Goal: Task Accomplishment & Management: Use online tool/utility

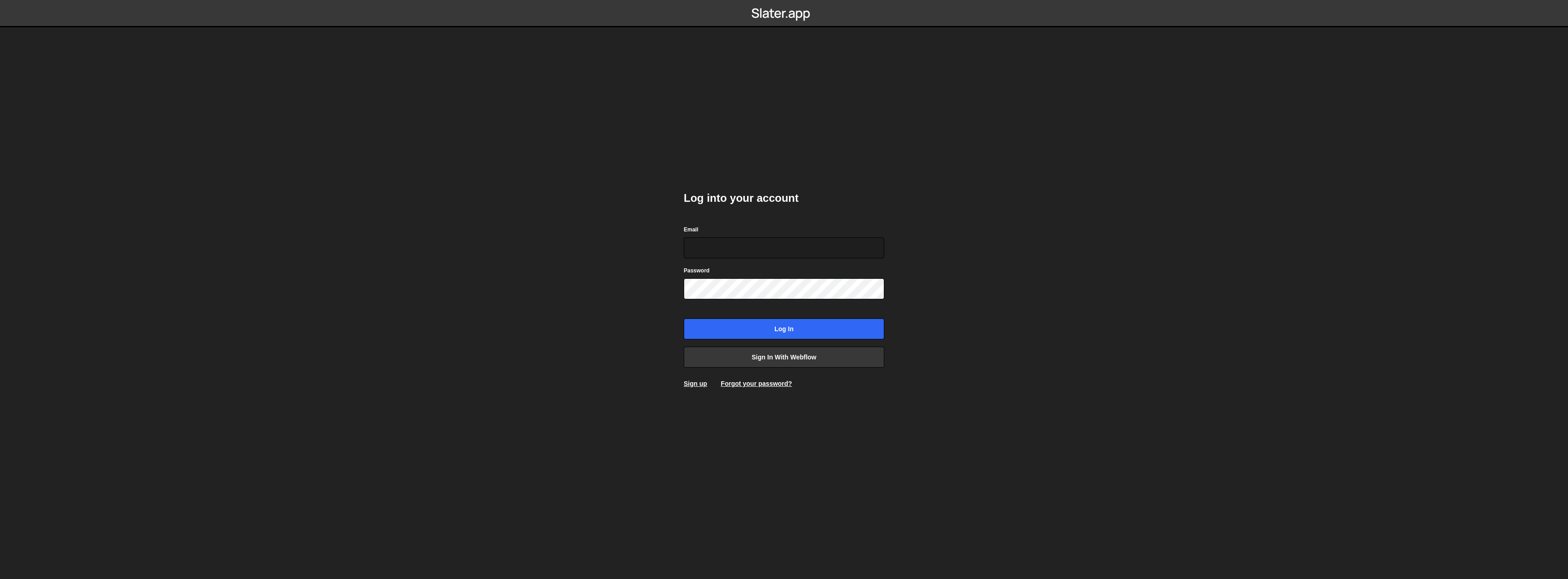
type input "[EMAIL_ADDRESS][DOMAIN_NAME]"
click at [769, 328] on input "Log in" at bounding box center [783, 328] width 200 height 21
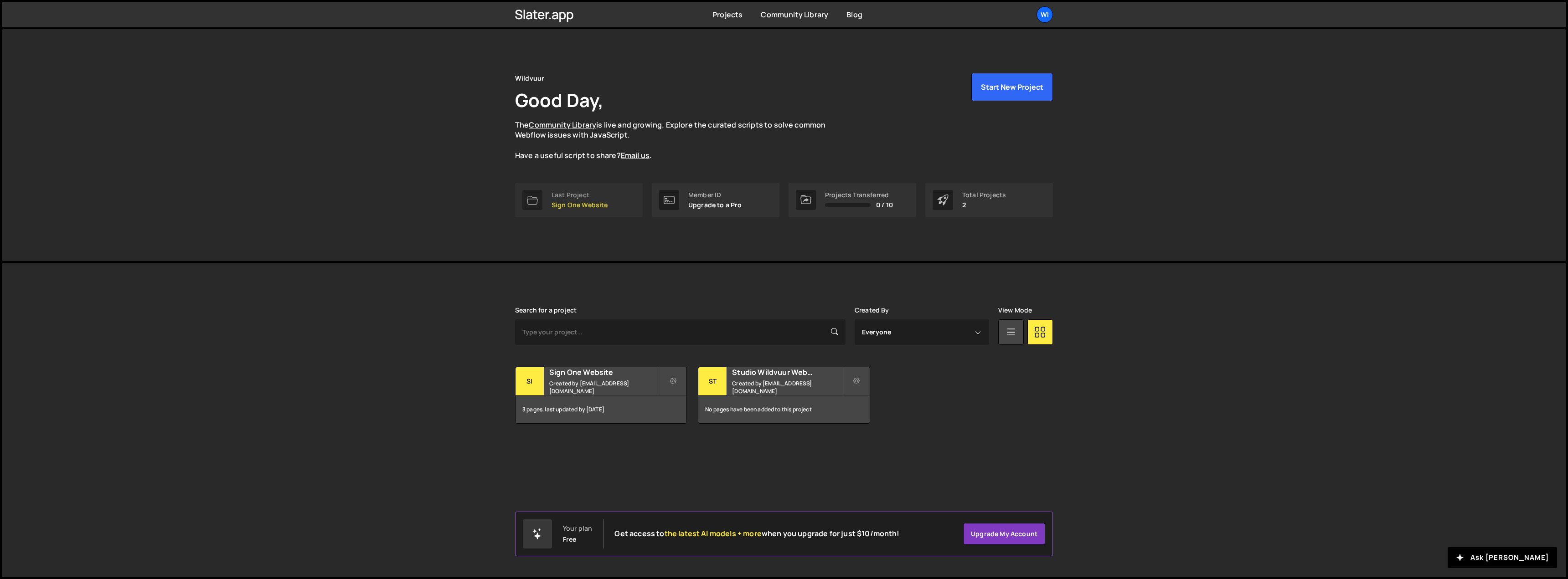
click at [592, 201] on p "Sign One Website" at bounding box center [579, 205] width 57 height 7
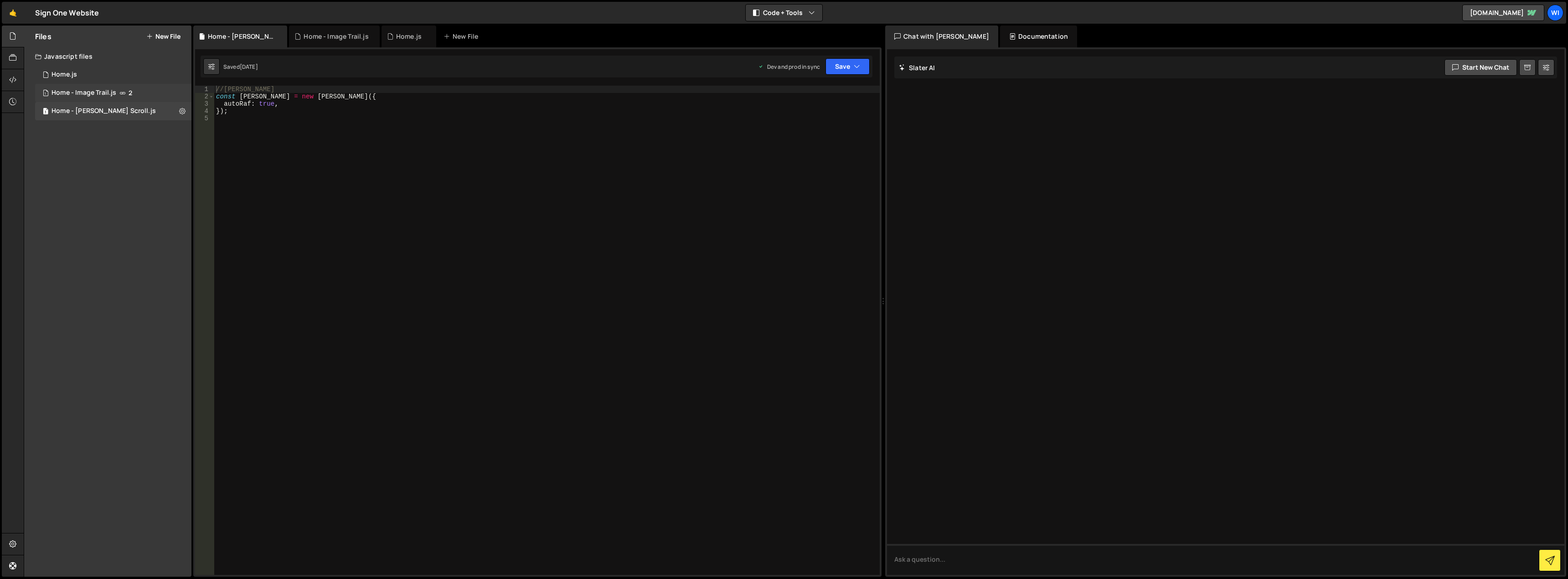
click at [130, 91] on span "2" at bounding box center [130, 93] width 4 height 7
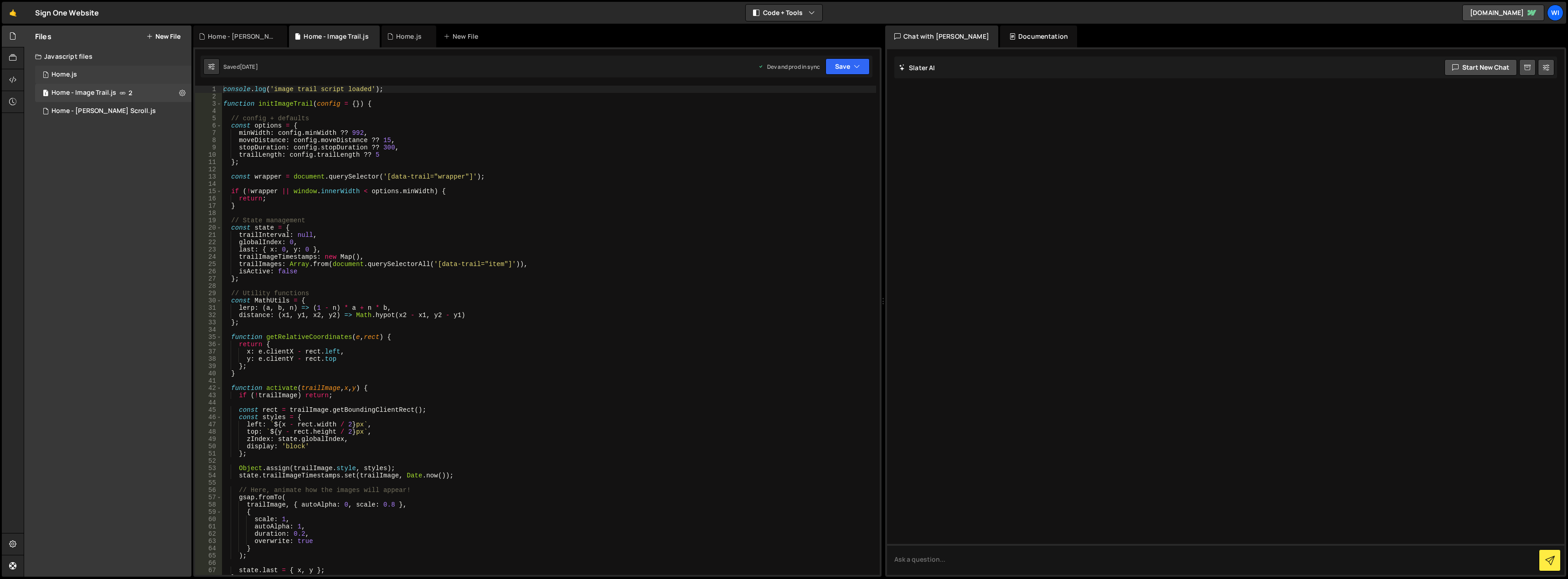
click at [127, 71] on div "1 Home.js 0" at bounding box center [113, 75] width 156 height 18
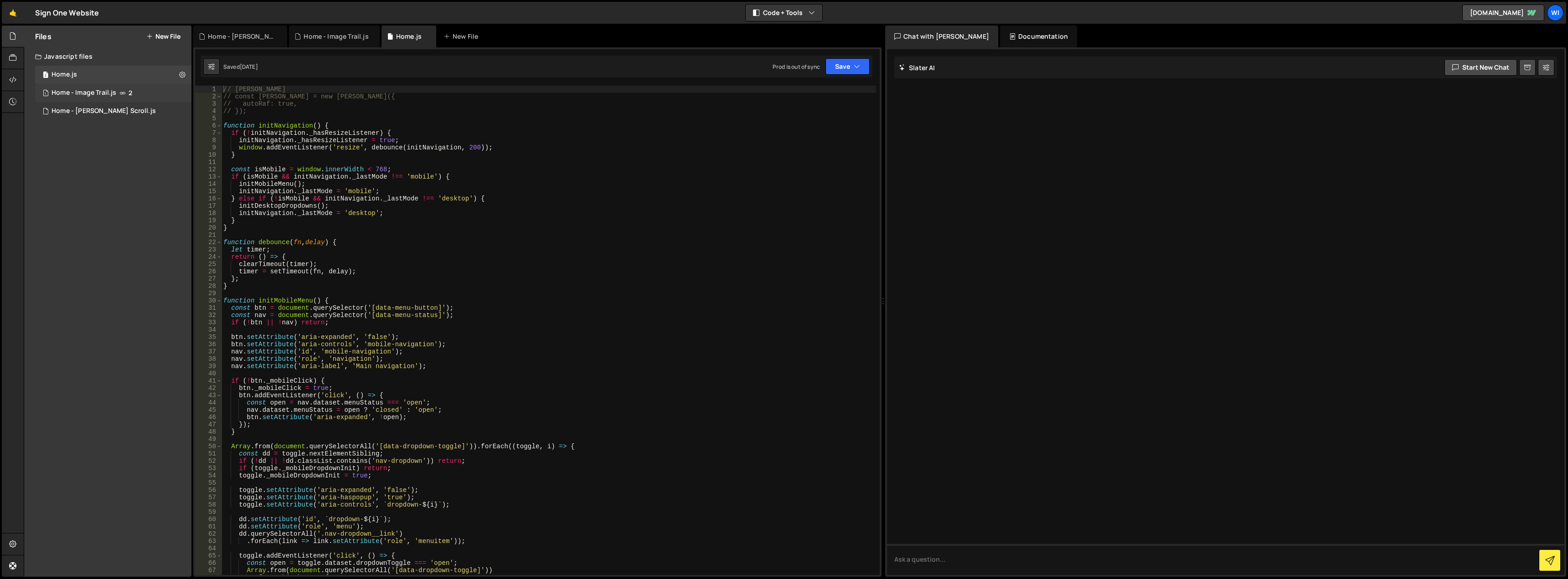
click at [127, 94] on div "1 Home - Image Trail.js 2" at bounding box center [113, 93] width 156 height 18
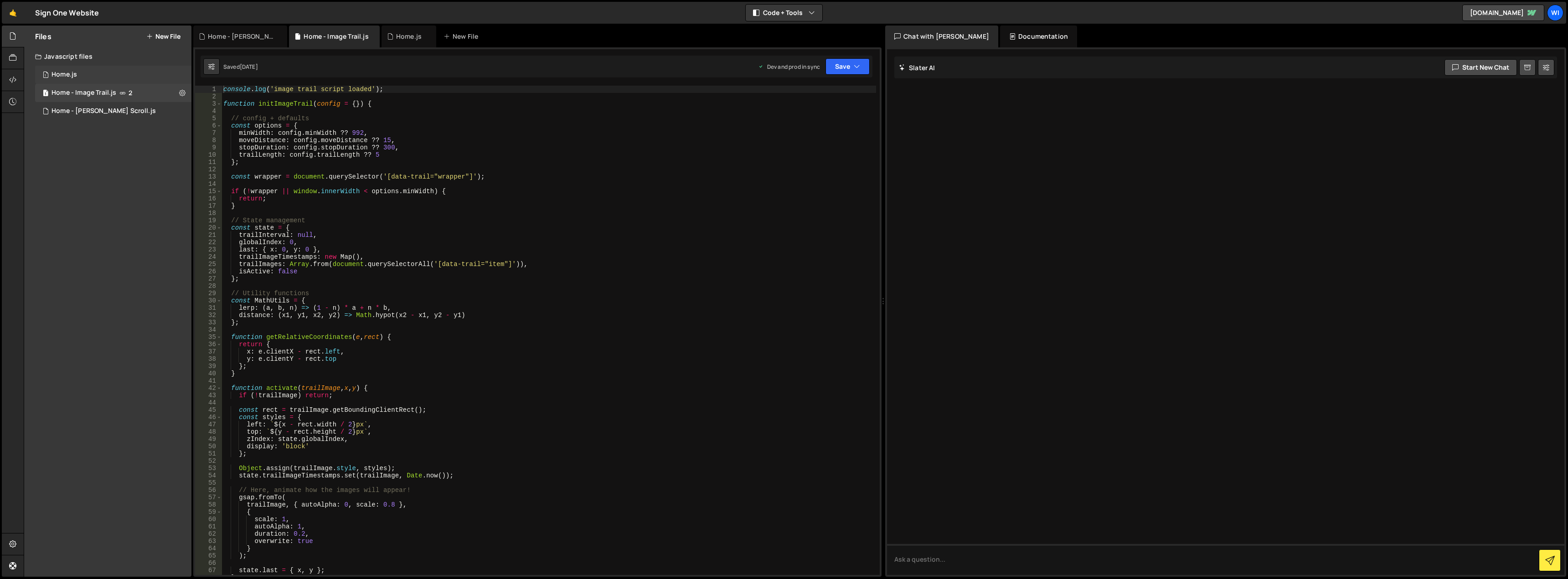
click at [123, 80] on div "1 Home.js 0" at bounding box center [113, 75] width 156 height 18
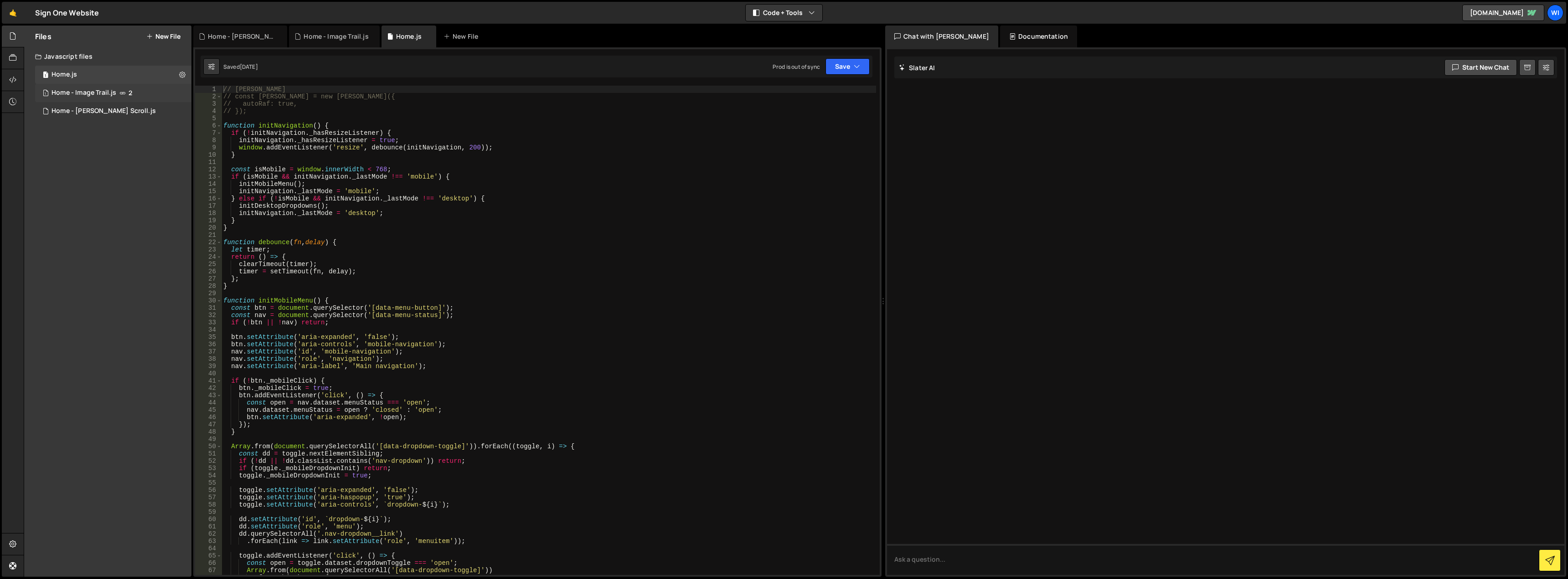
click at [119, 94] on icon at bounding box center [122, 93] width 6 height 7
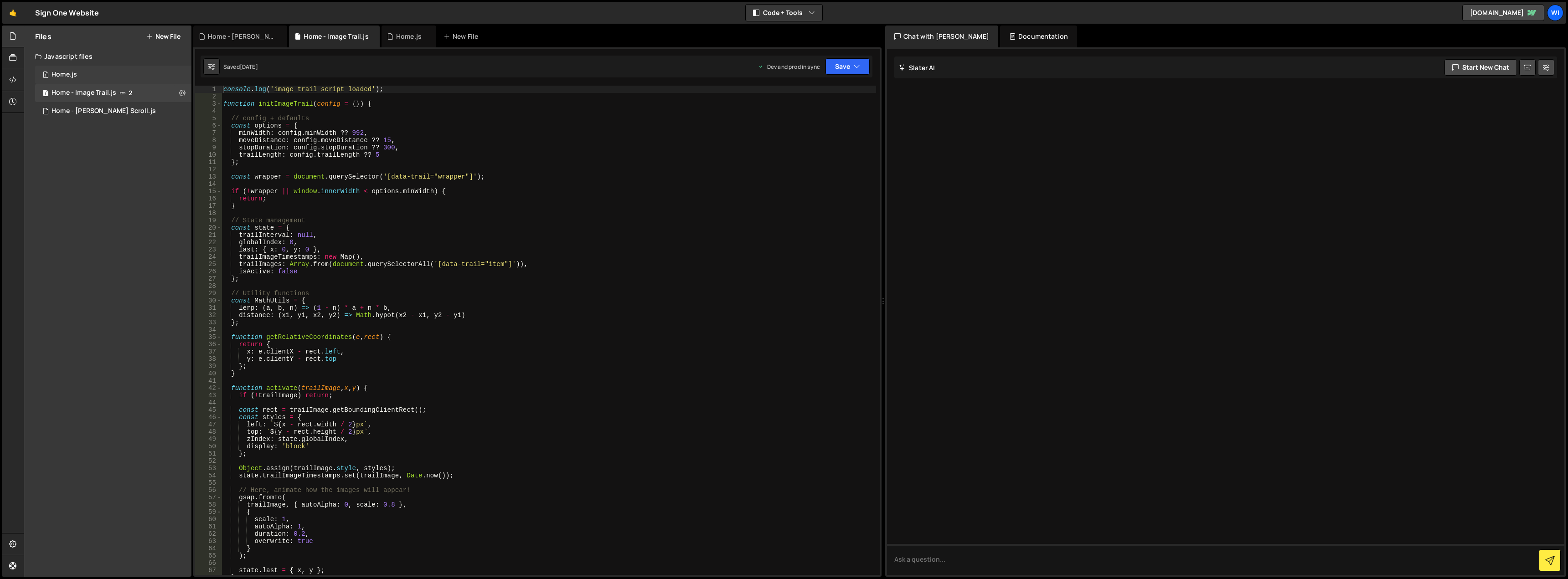
click at [119, 81] on div "1 Home.js 0" at bounding box center [113, 75] width 156 height 18
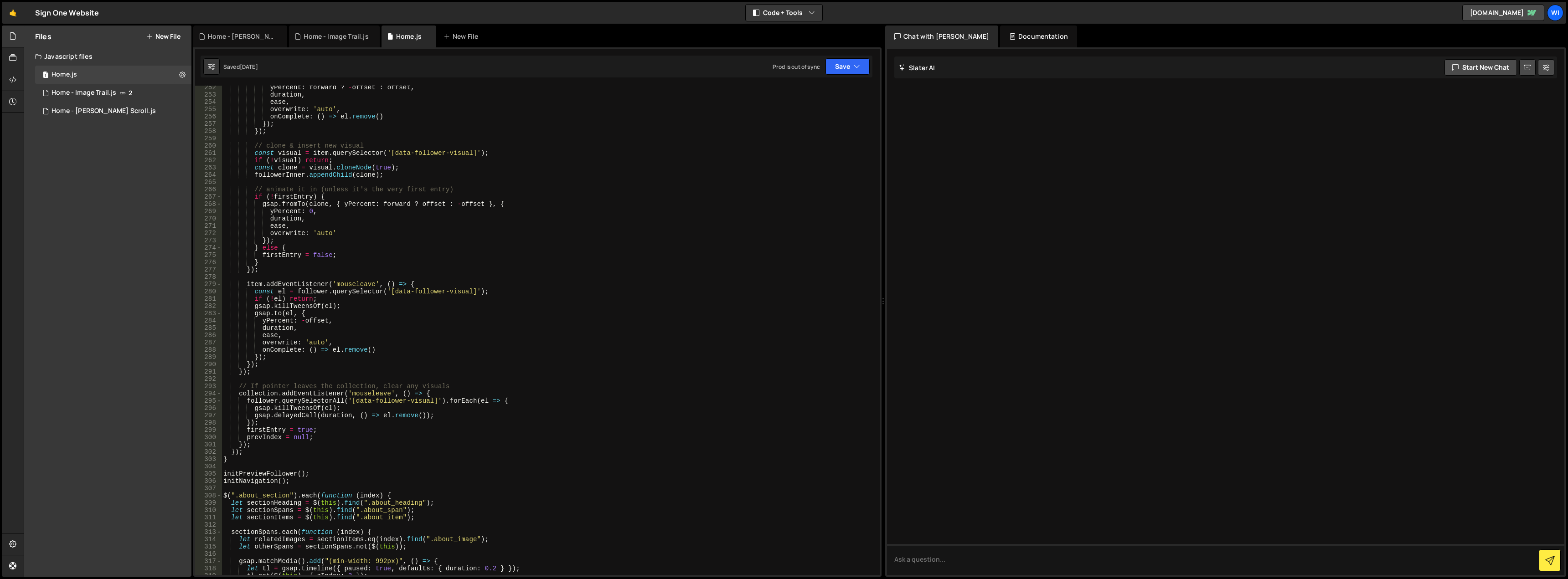
scroll to position [1968, 0]
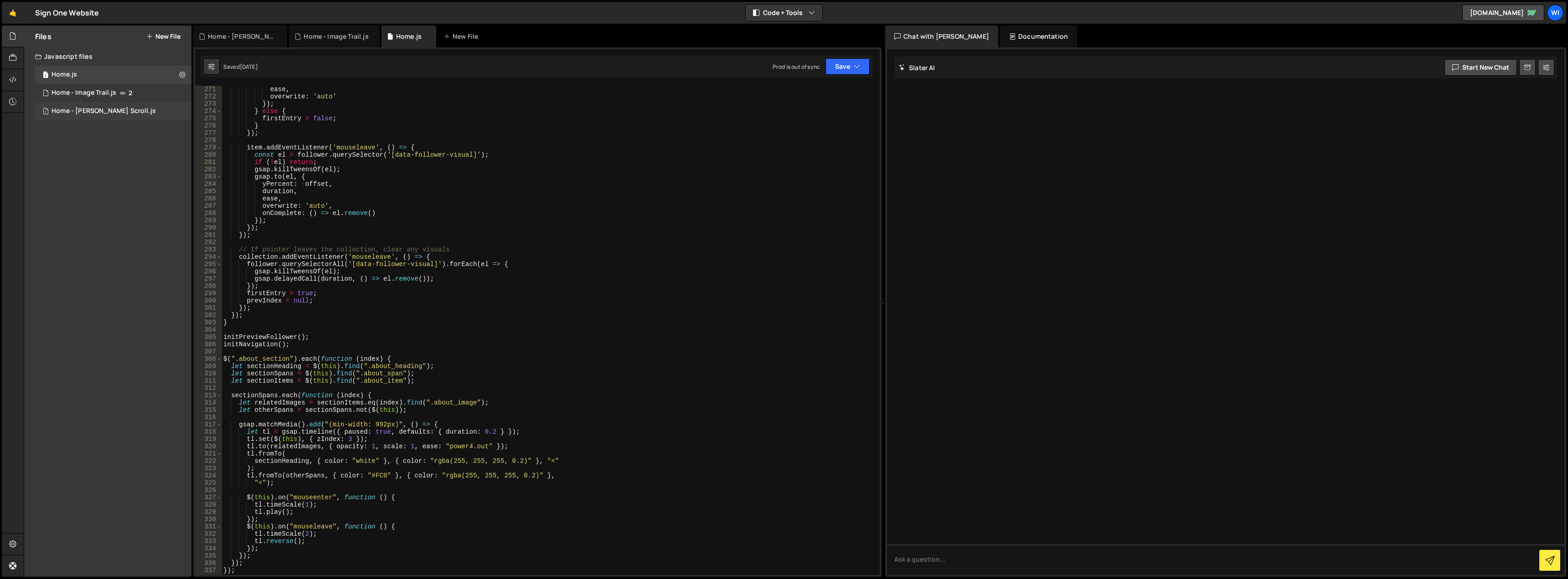
click at [131, 117] on div "1 Home - Lenis Scroll.js 0" at bounding box center [113, 111] width 156 height 18
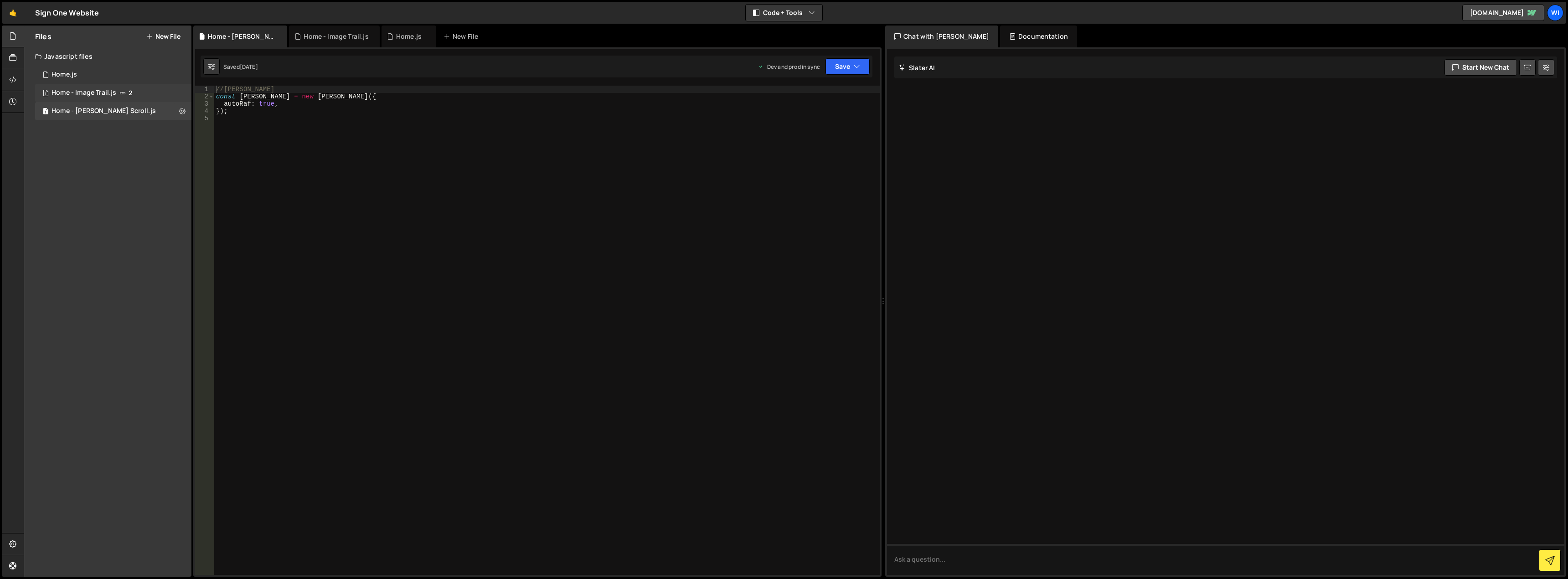
click at [121, 100] on div "1 Home - Image Trail.js 2" at bounding box center [113, 93] width 156 height 18
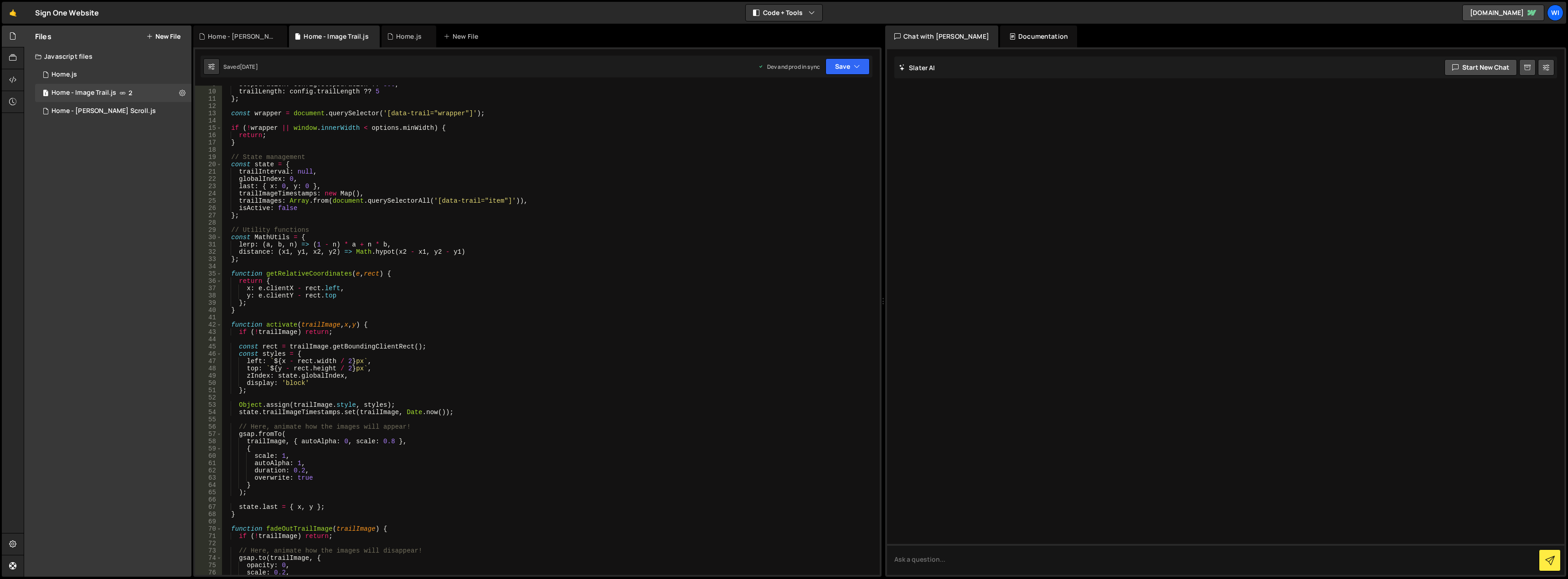
scroll to position [0, 0]
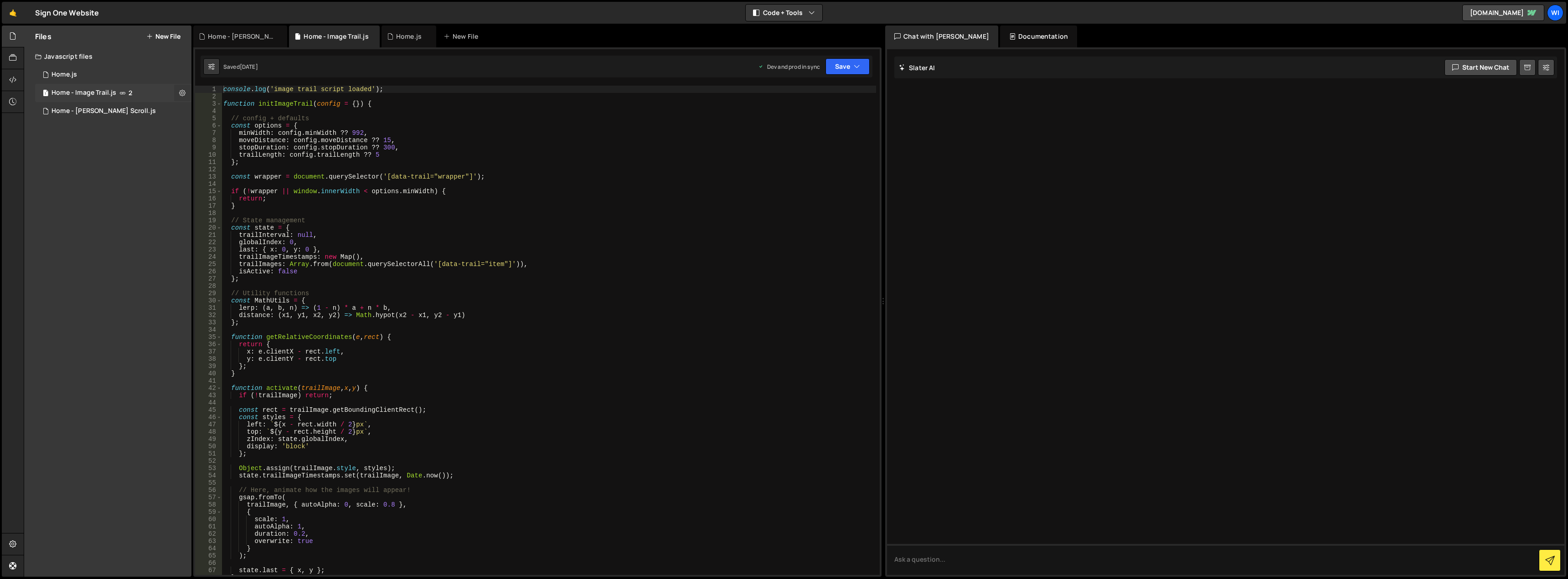
click at [177, 90] on button at bounding box center [182, 92] width 16 height 16
click at [203, 146] on button "Delete File" at bounding box center [238, 148] width 89 height 18
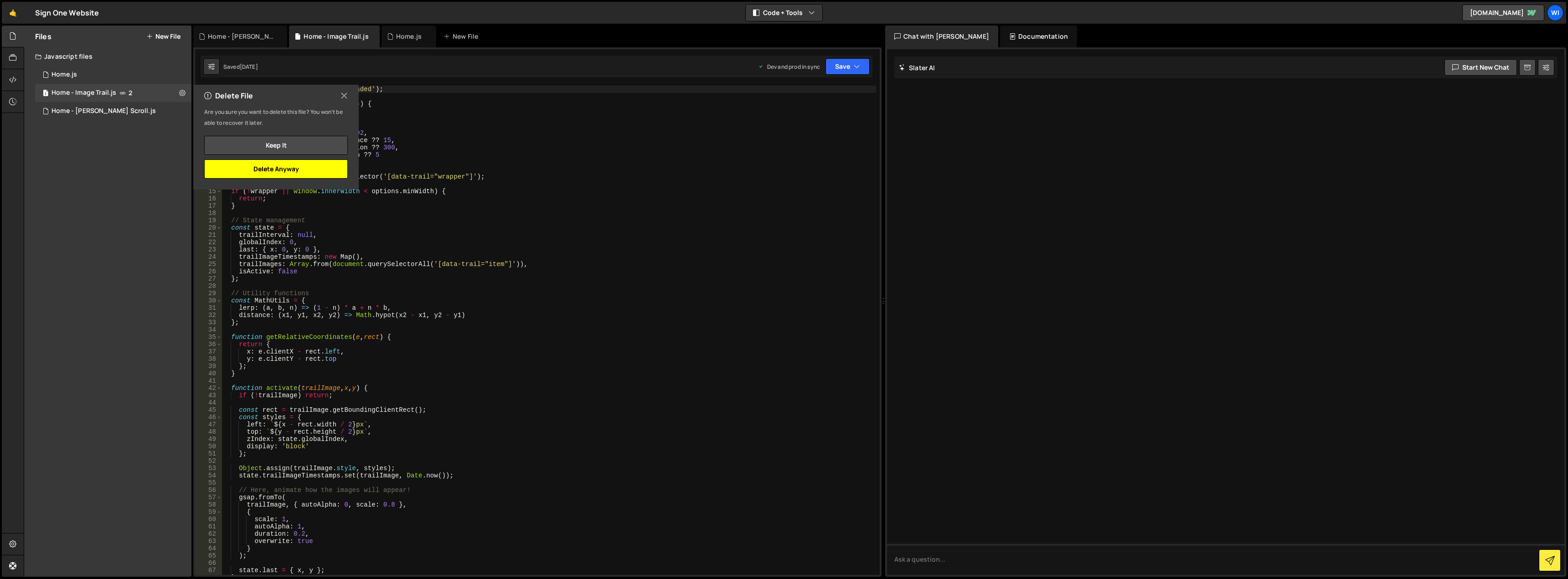
click at [289, 173] on button "Delete Anyway" at bounding box center [276, 168] width 144 height 19
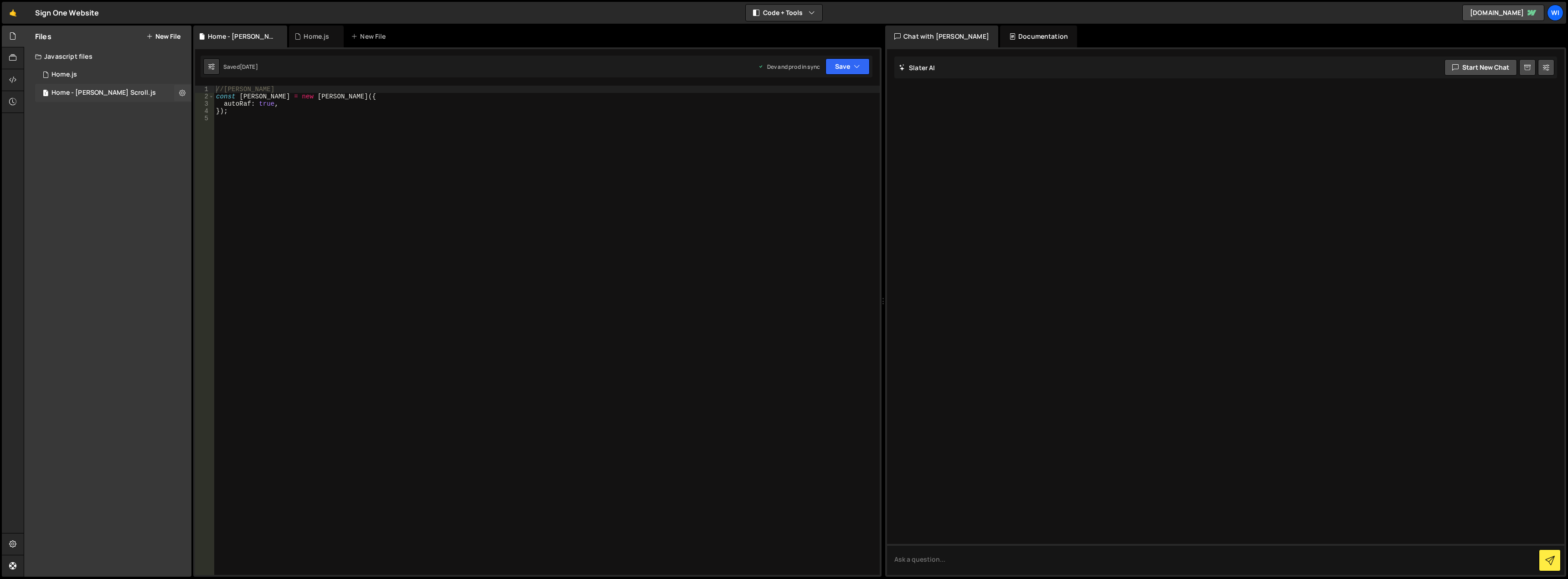
click at [128, 94] on div "1 Home - Lenis Scroll.js 0" at bounding box center [113, 93] width 156 height 18
type textarea "autoRaf: true,"
click at [233, 105] on div "//Lenis const lenis = new Lenis ({ autoRaf : true , }) ;" at bounding box center [547, 338] width 665 height 504
click at [850, 68] on button "Save" at bounding box center [847, 66] width 44 height 16
click at [840, 117] on div "Save to Production S" at bounding box center [817, 118] width 95 height 9
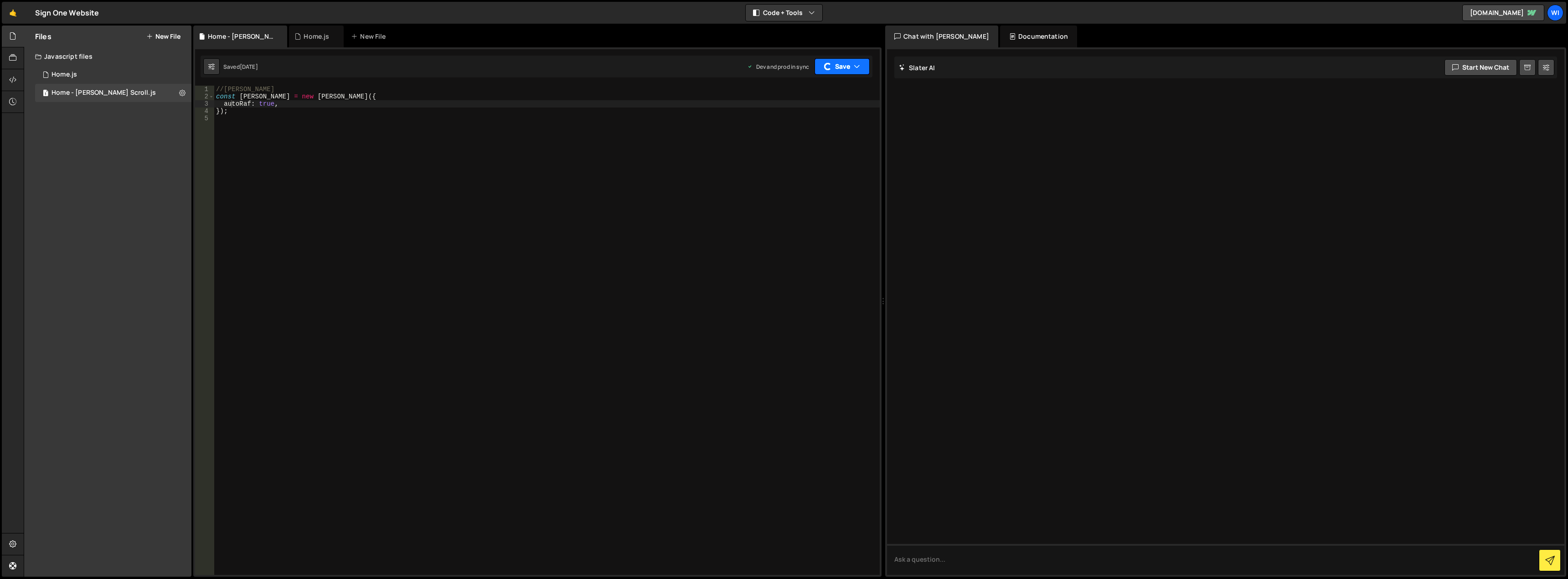
click at [861, 66] on button "Save" at bounding box center [842, 66] width 55 height 16
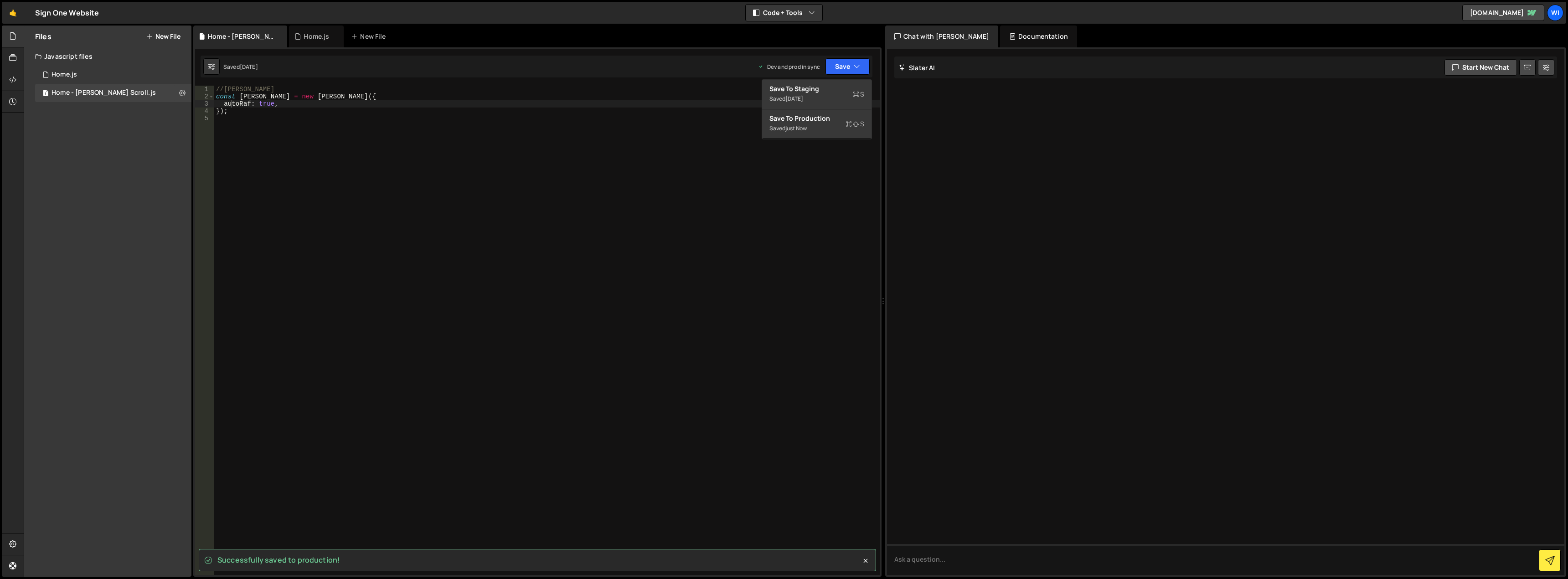
click at [644, 172] on div "//Lenis const lenis = new Lenis ({ autoRaf : true , }) ;" at bounding box center [547, 338] width 665 height 504
click at [86, 74] on div "1 Home.js 0" at bounding box center [113, 75] width 156 height 18
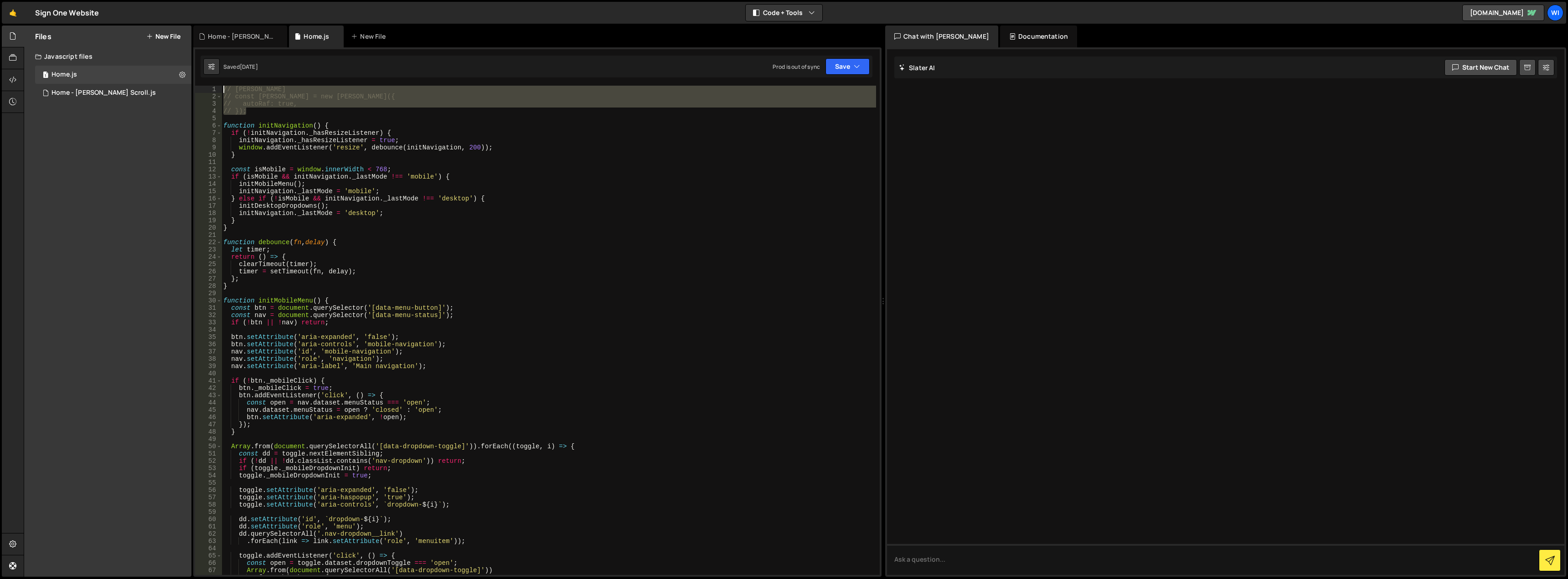
drag, startPoint x: 287, startPoint y: 110, endPoint x: 197, endPoint y: 92, distance: 91.8
click at [197, 92] on div "// }); 1 2 3 4 5 6 7 8 9 10 11 12 13 14 15 16 17 18 19 20 21 22 23 24 25 26 27 …" at bounding box center [537, 330] width 685 height 489
type textarea "// Lenis // const lenis = new Lenis({"
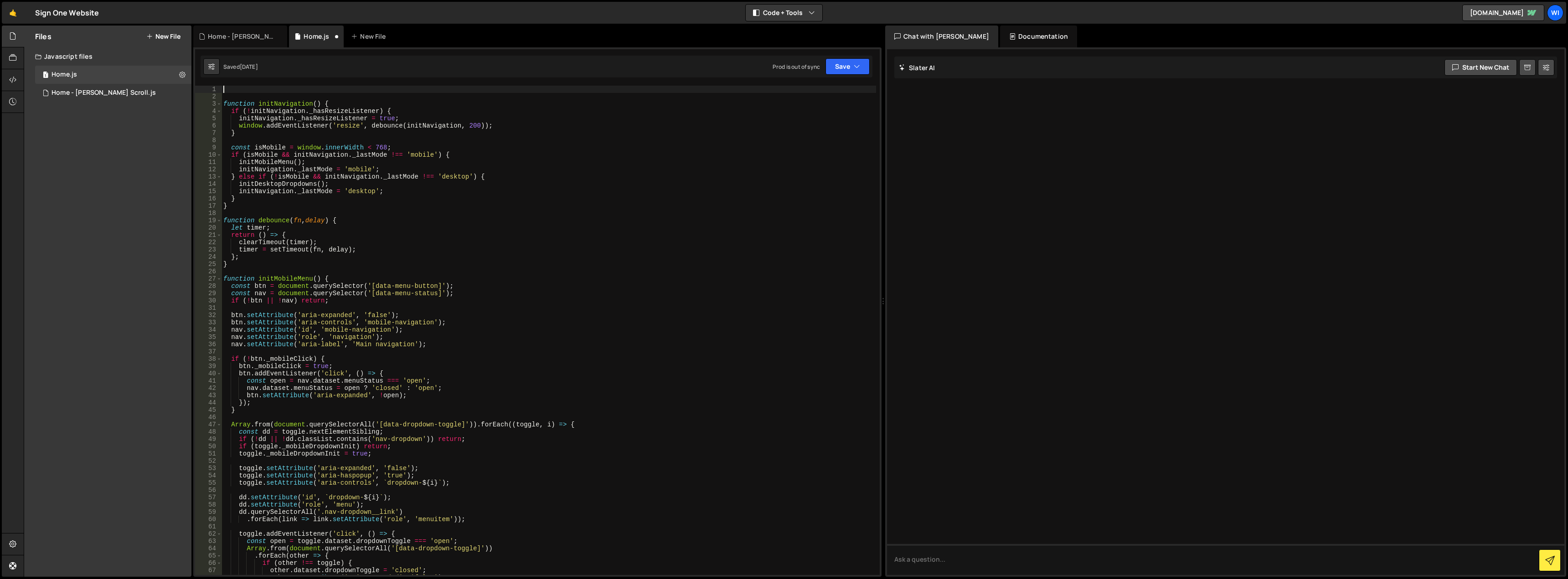
click at [226, 99] on div "function initNavigation ( ) { if ( ! initNavigation . _hasResizeListener ) { in…" at bounding box center [548, 338] width 654 height 504
click at [224, 105] on div "function initNavigation ( ) { if ( ! initNavigation . _hasResizeListener ) { in…" at bounding box center [548, 338] width 654 height 504
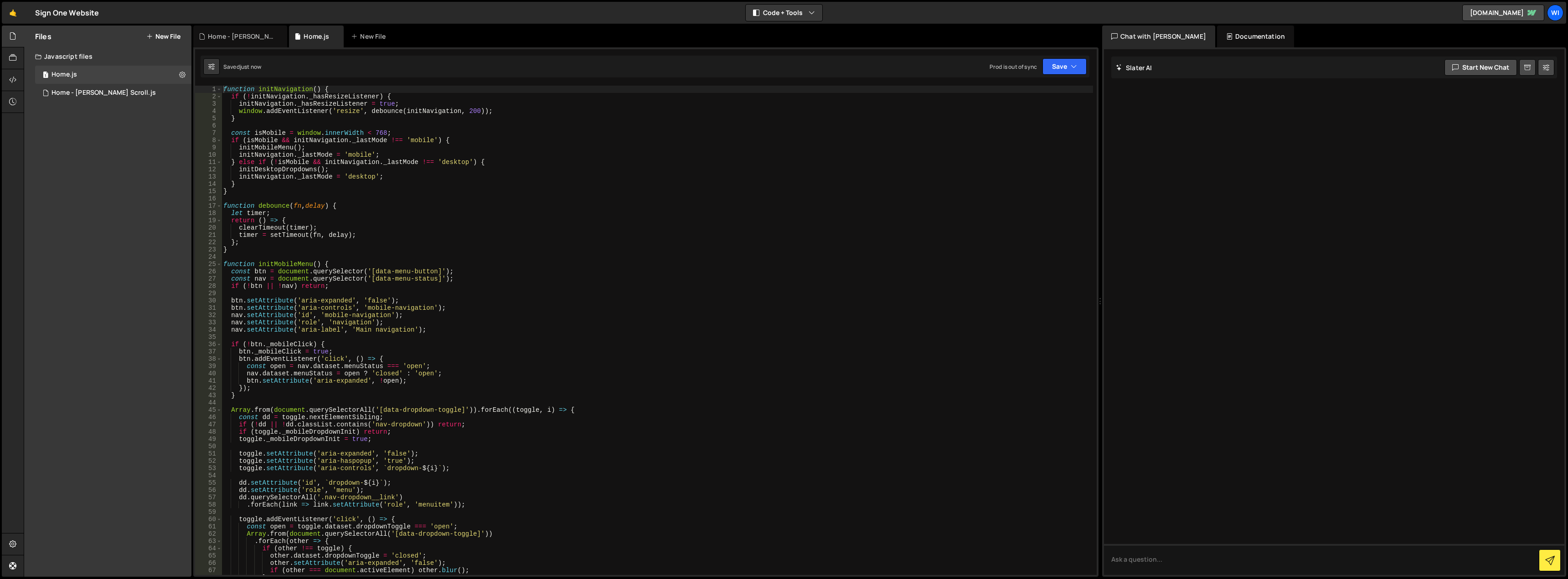
drag, startPoint x: 884, startPoint y: 117, endPoint x: 1095, endPoint y: 125, distance: 211.2
click at [1095, 125] on div "Files New File Javascript files 1 Home.js 0 1 Home - Lenis Scroll.js 0 CSS file…" at bounding box center [796, 301] width 1544 height 552
click at [1492, 70] on button "Start new chat" at bounding box center [1480, 67] width 72 height 16
type textarea "initMobileMenu();"
click at [387, 148] on div "function initNavigation ( ) { if ( ! initNavigation . _hasResizeListener ) { in…" at bounding box center [657, 338] width 871 height 504
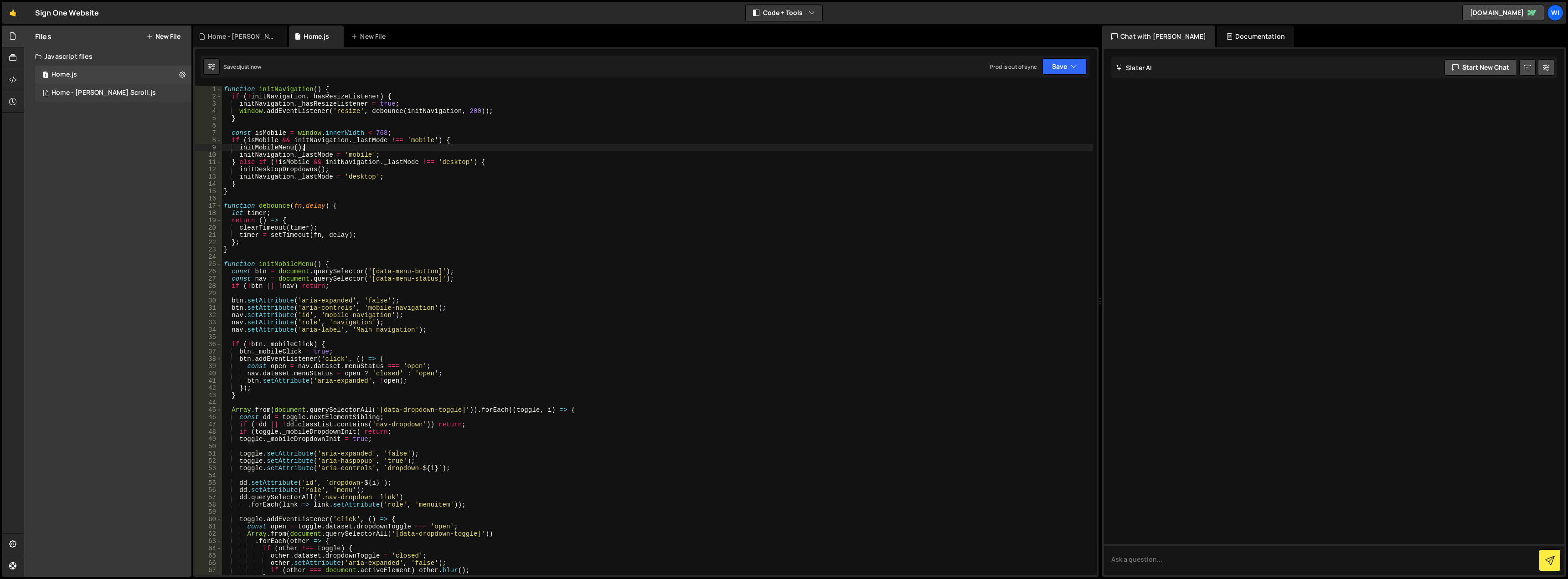
click at [118, 90] on div "1 Home - Lenis Scroll.js 0" at bounding box center [113, 93] width 156 height 18
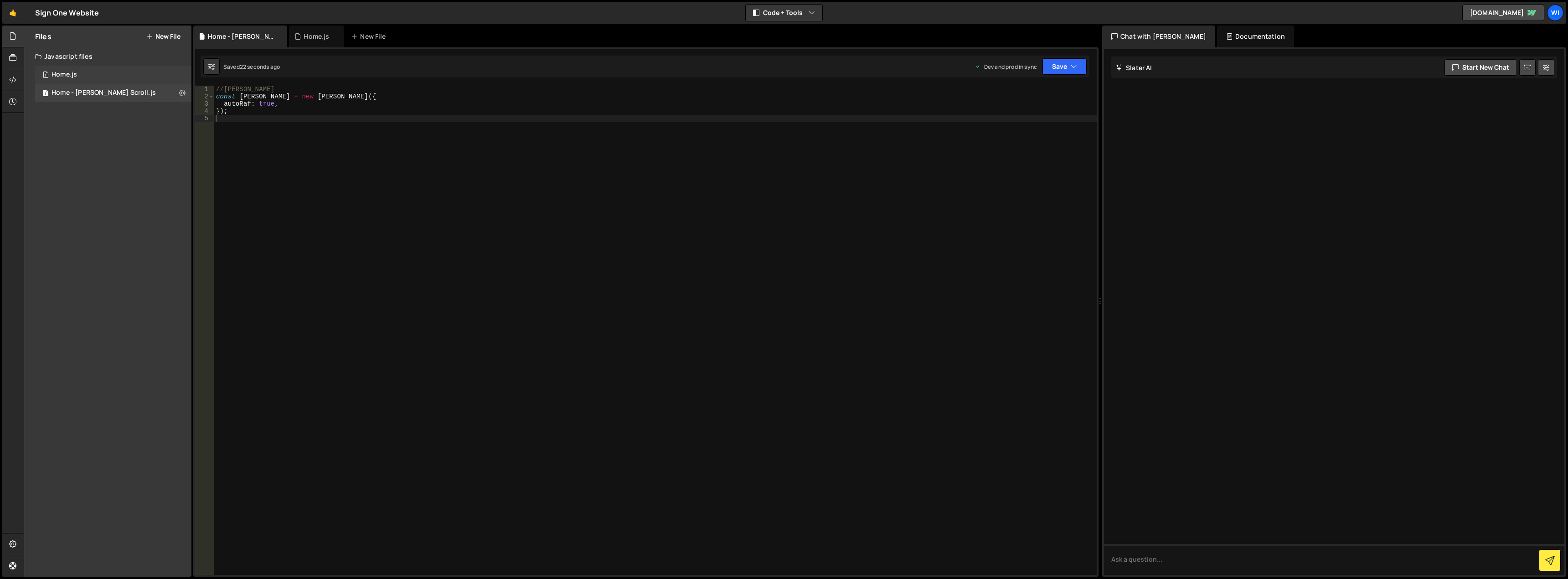
click at [128, 77] on div "1 Home.js 0" at bounding box center [113, 75] width 156 height 18
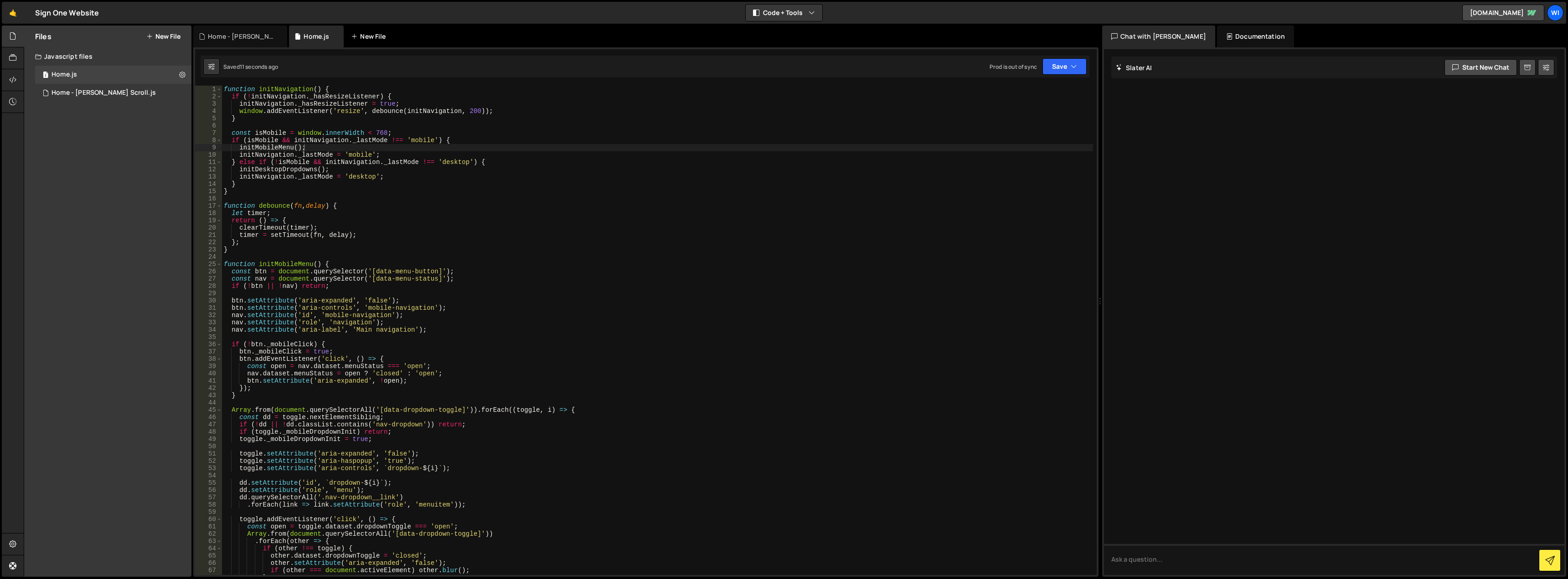
click at [363, 30] on div "New File" at bounding box center [373, 36] width 55 height 22
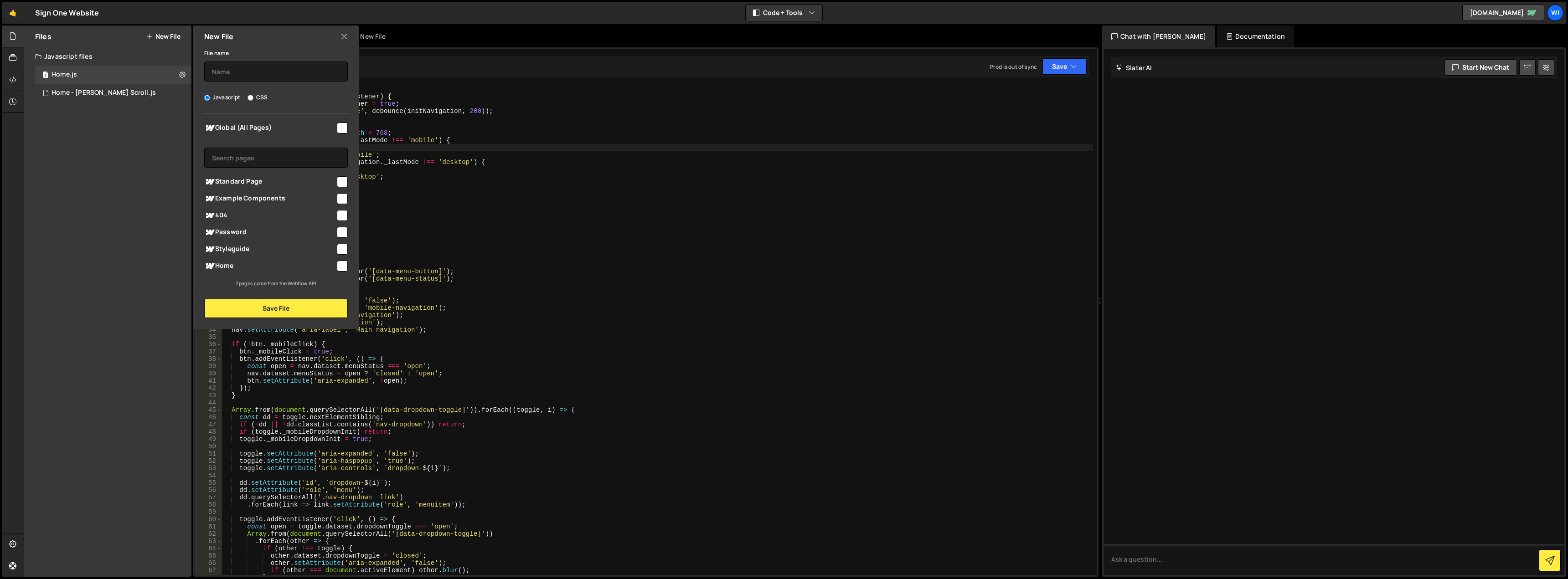
click at [343, 33] on icon at bounding box center [344, 36] width 7 height 10
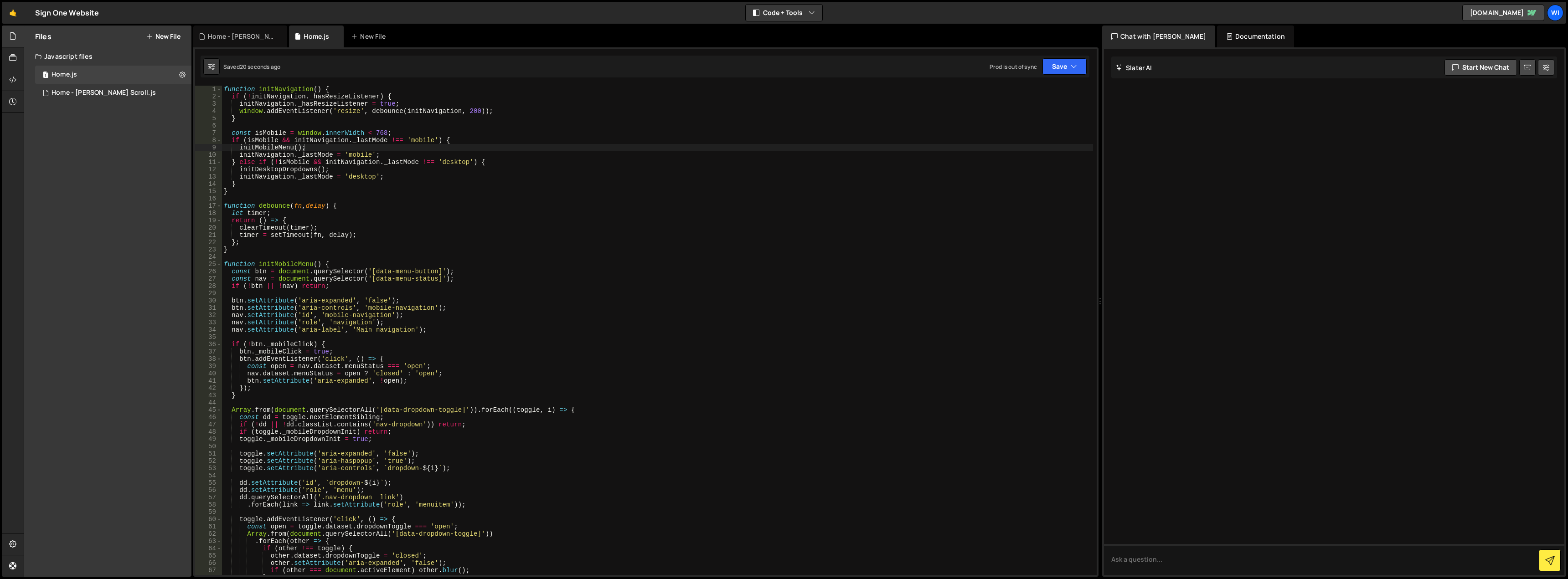
click at [286, 255] on div "function initNavigation ( ) { if ( ! initNavigation . _hasResizeListener ) { in…" at bounding box center [657, 338] width 871 height 504
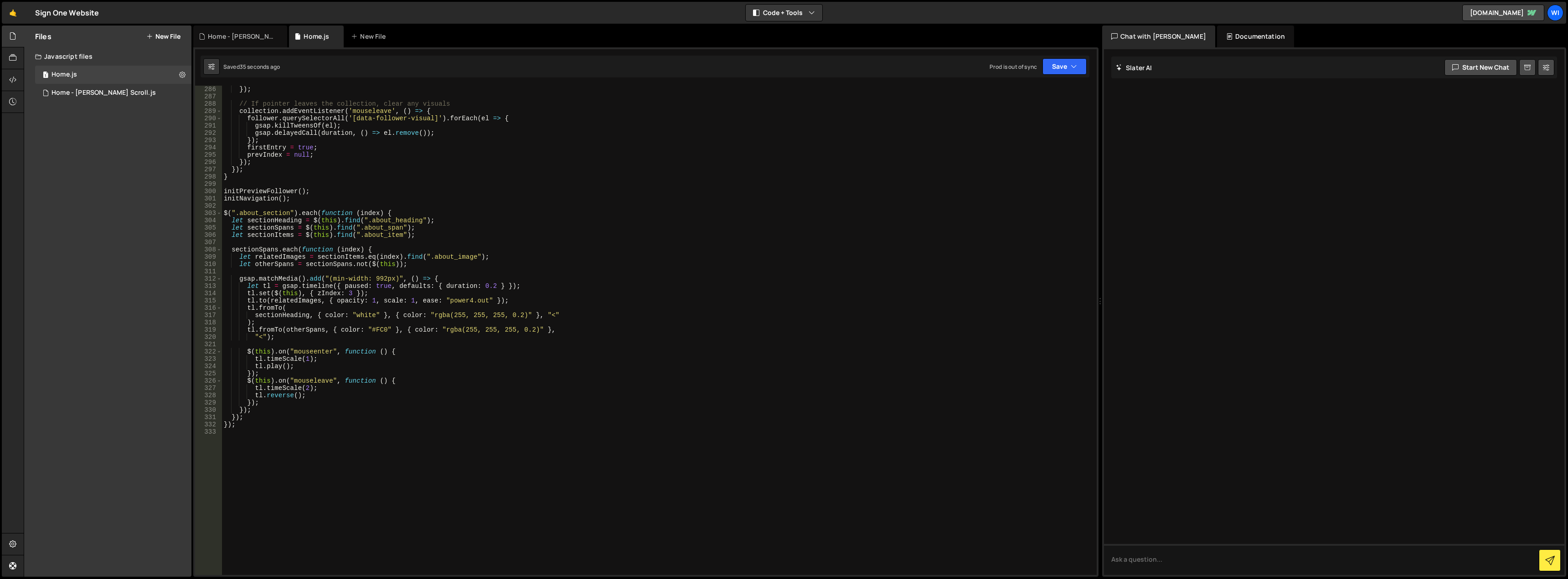
scroll to position [2104, 0]
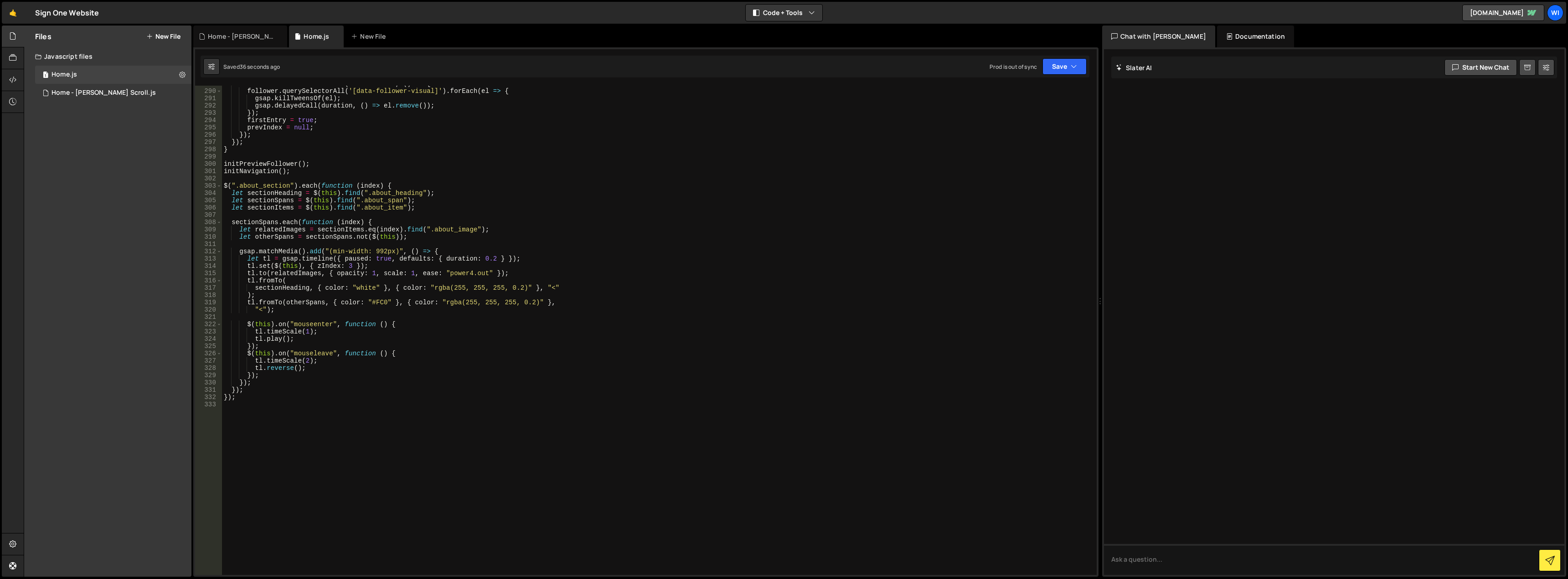
click at [265, 177] on div "collection . addEventListener ( 'mouseleave' , ( ) => { follower . querySelecto…" at bounding box center [657, 332] width 871 height 504
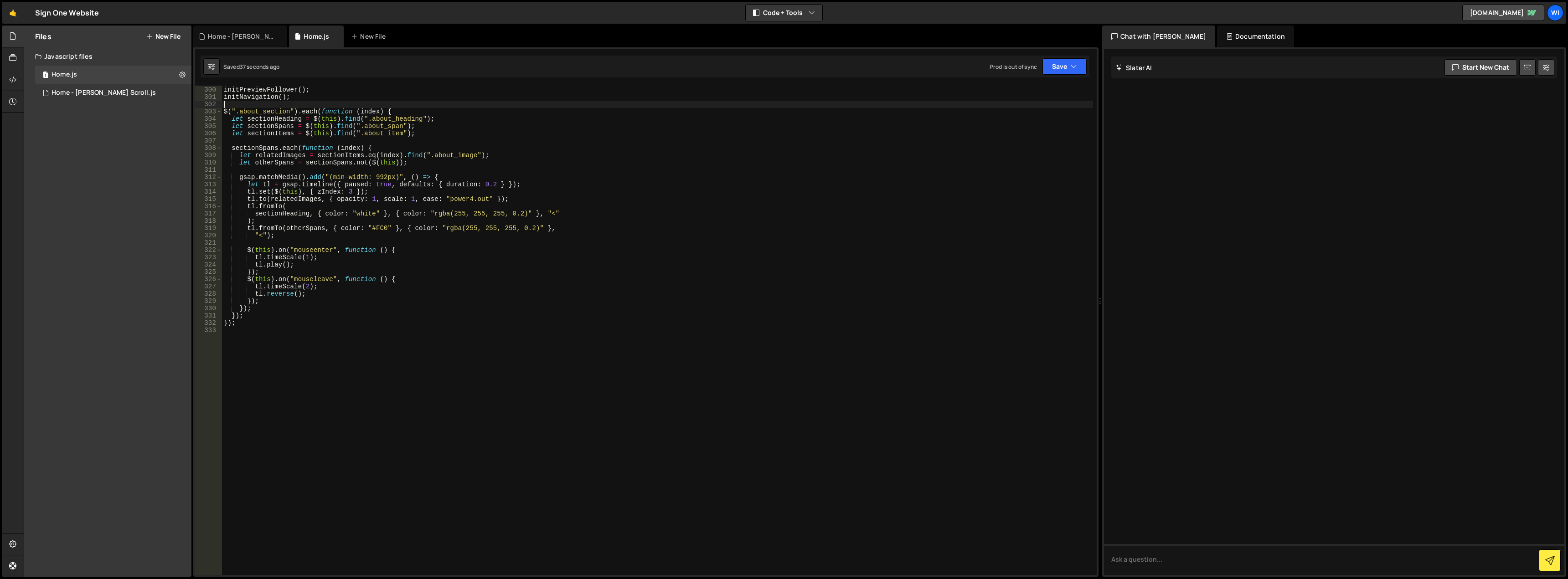
click at [295, 318] on div "initPreviewFollower ( ) ; initNavigation ( ) ; $ ( ".about_section" ) . each ( …" at bounding box center [657, 331] width 871 height 504
click at [292, 325] on div "initPreviewFollower ( ) ; initNavigation ( ) ; $ ( ".about_section" ) . each ( …" at bounding box center [657, 331] width 871 height 504
type textarea "});"
click at [172, 37] on button "New File" at bounding box center [163, 36] width 34 height 7
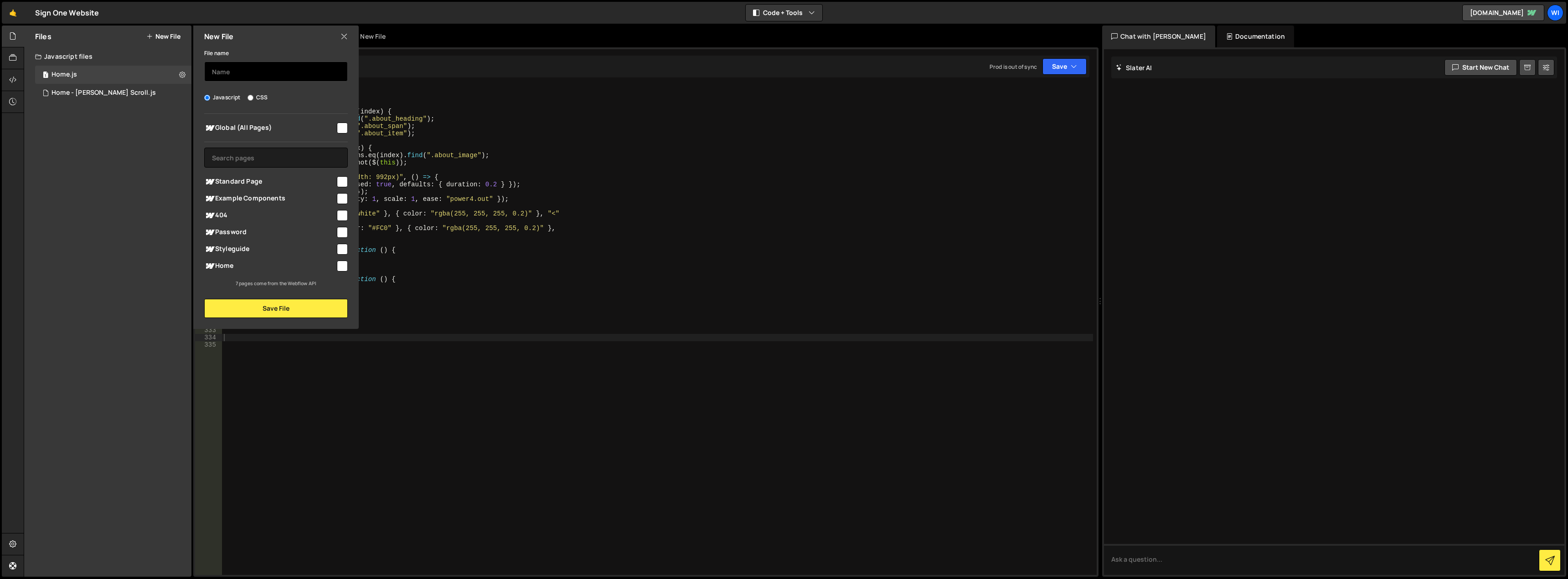
click at [245, 75] on input "text" at bounding box center [276, 71] width 144 height 20
type input "Follow SVG Path on Scroll"
click at [293, 98] on div "Javascript CSS" at bounding box center [276, 97] width 144 height 9
click at [345, 262] on input "checkbox" at bounding box center [342, 266] width 11 height 11
checkbox input "true"
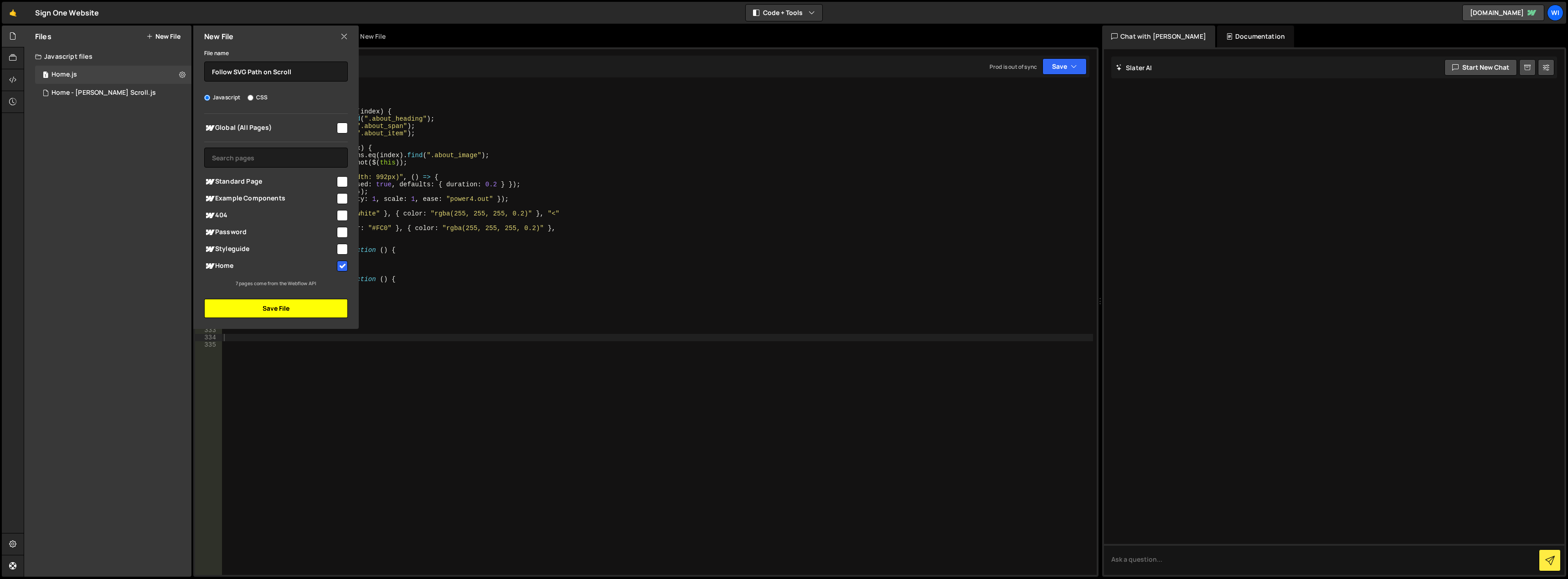
click at [295, 313] on button "Save File" at bounding box center [276, 308] width 144 height 19
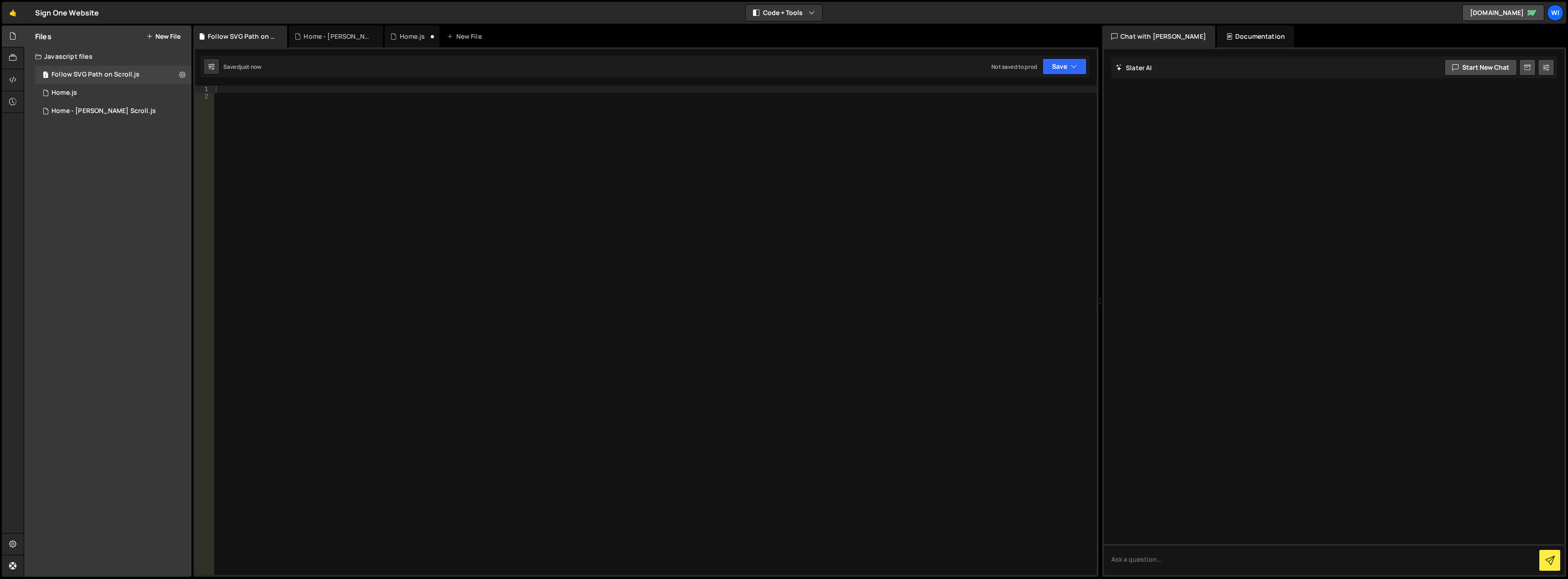
click at [281, 112] on div at bounding box center [655, 338] width 883 height 504
click at [271, 92] on div at bounding box center [655, 338] width 883 height 504
click at [262, 119] on div at bounding box center [655, 338] width 883 height 504
paste textarea "});"
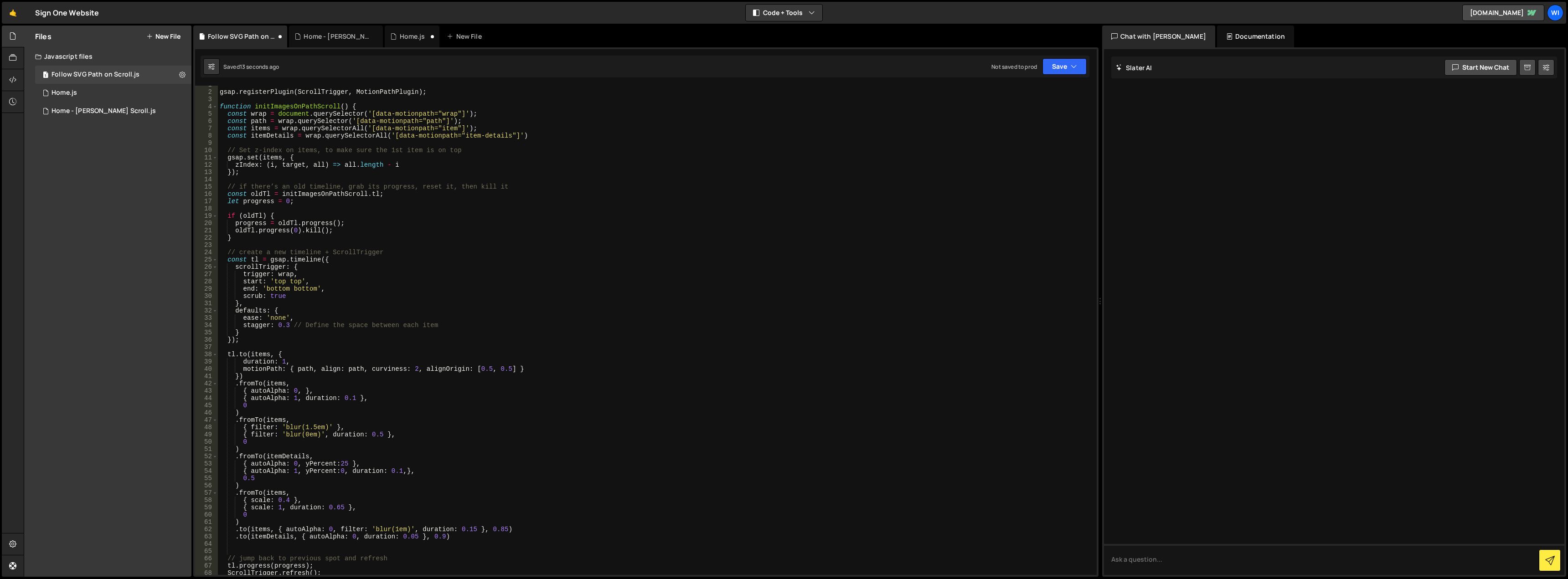
scroll to position [0, 0]
click at [224, 95] on div "gsap . registerPlugin ( ScrollTrigger , MotionPathPlugin ) ; function initImage…" at bounding box center [656, 338] width 875 height 504
click at [222, 95] on div "gsap . registerPlugin ( ScrollTrigger , MotionPathPlugin ) ; function initImage…" at bounding box center [656, 338] width 875 height 504
click at [1053, 70] on button "Save" at bounding box center [1065, 66] width 44 height 16
click at [1041, 134] on button "Save to Production S Not saved to prod" at bounding box center [1034, 124] width 110 height 30
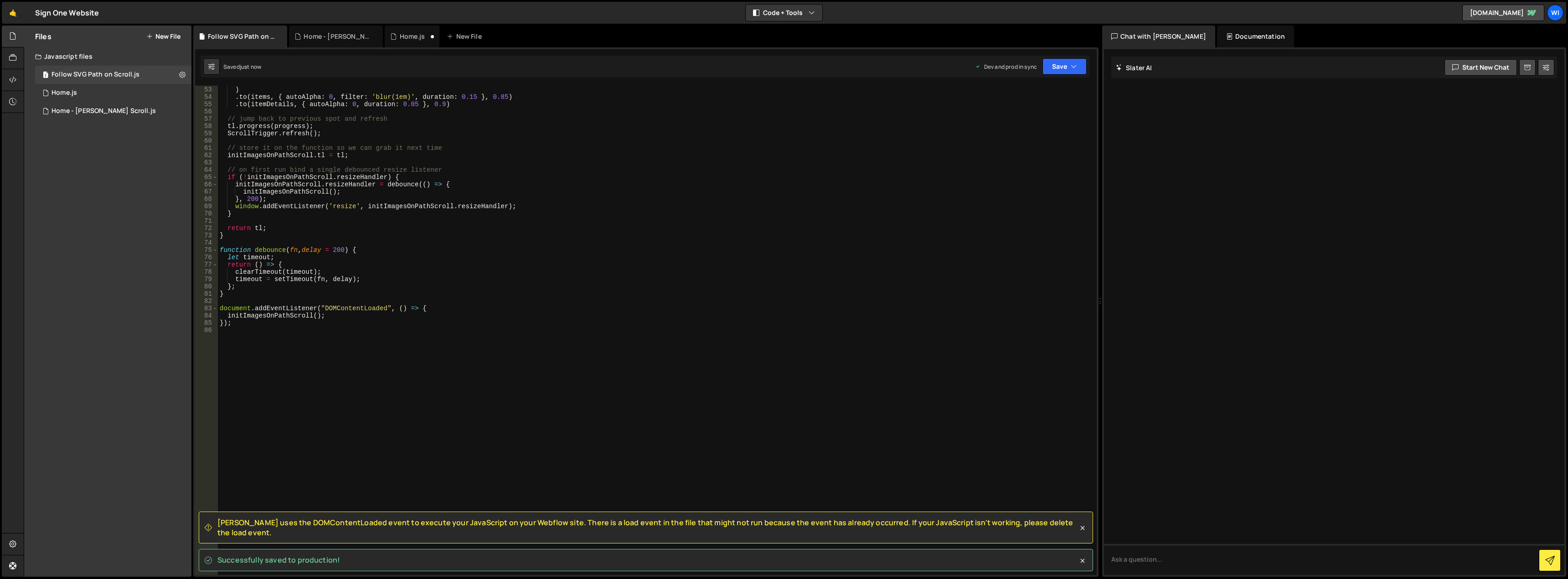
scroll to position [378, 0]
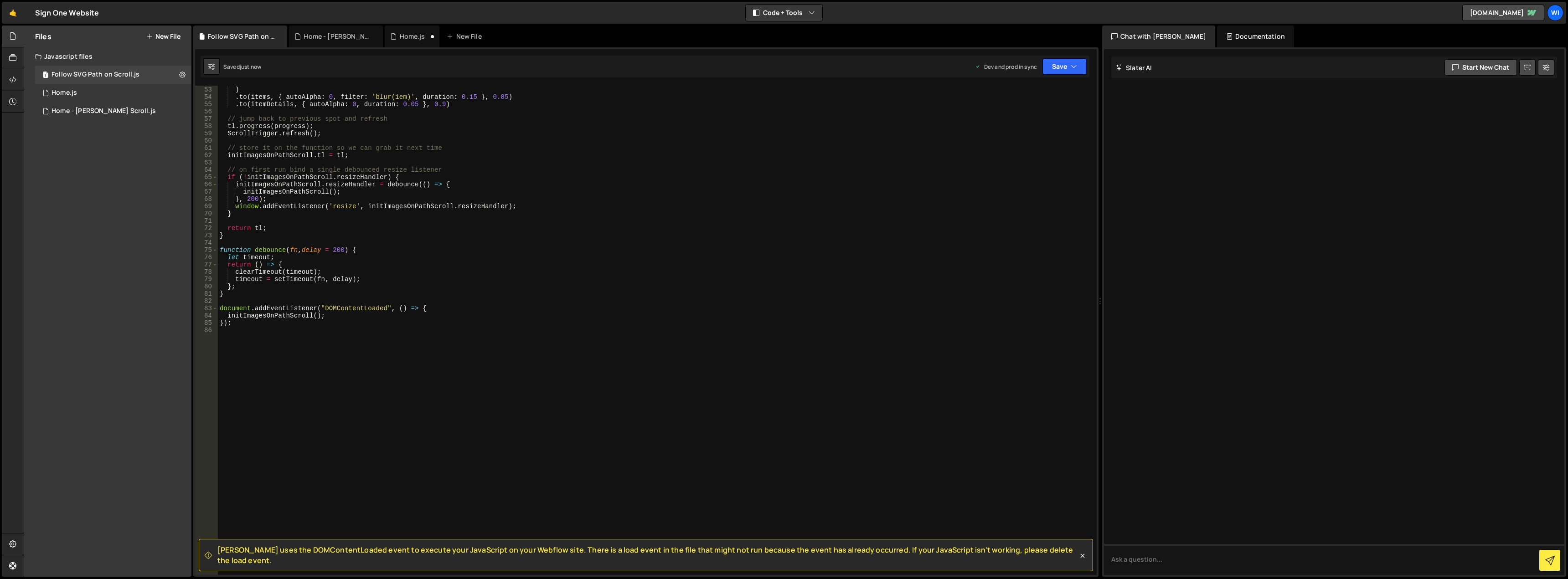
type textarea "document.addEventListener("DOMContentLoaded", () => {"
drag, startPoint x: 438, startPoint y: 307, endPoint x: 209, endPoint y: 311, distance: 229.0
click at [209, 311] on div "document.addEventListener("DOMContentLoaded", () => { 52 53 54 55 56 57 58 59 6…" at bounding box center [646, 330] width 901 height 489
drag, startPoint x: 255, startPoint y: 324, endPoint x: 205, endPoint y: 325, distance: 50.0
click at [205, 325] on div "52 53 54 55 56 57 58 59 60 61 62 63 64 65 66 67 68 69 70 71 72 73 74 75 76 77 7…" at bounding box center [646, 330] width 901 height 489
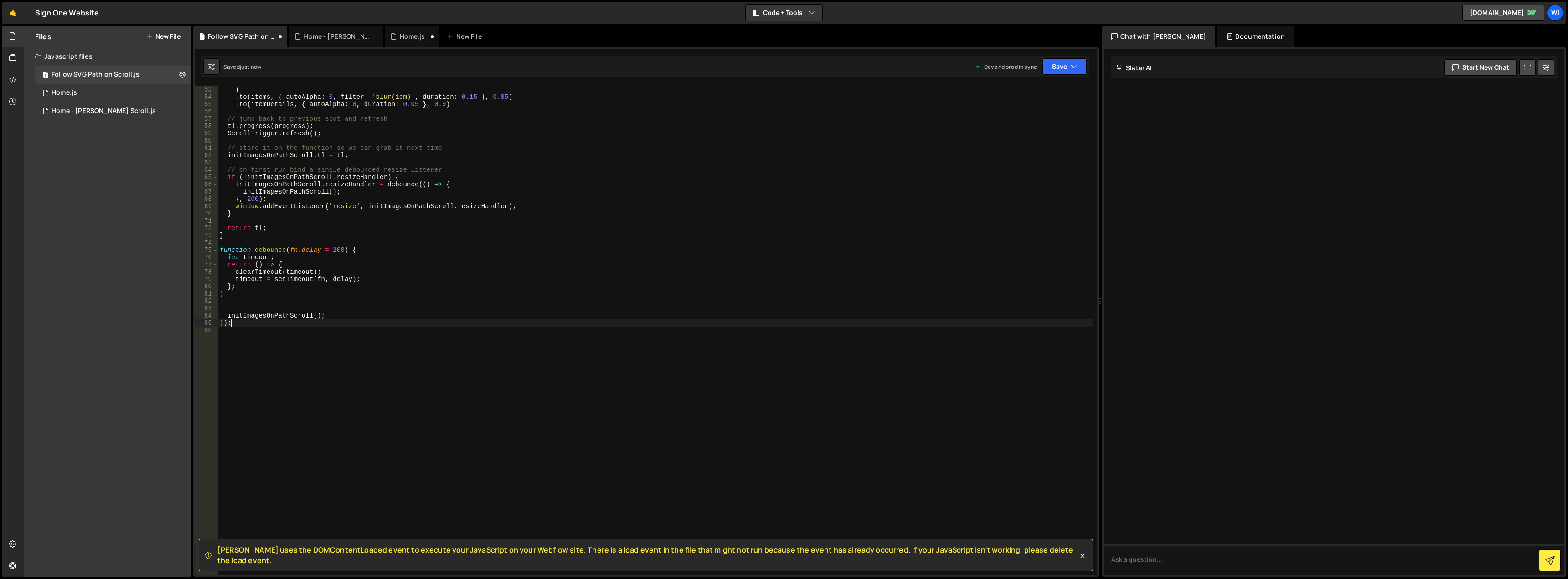
type textarea "});"
click at [227, 316] on div "0 ) . to ( items , { autoAlpha : 0 , filter : 'blur(1em)' , duration : 0.15 } ,…" at bounding box center [656, 331] width 875 height 504
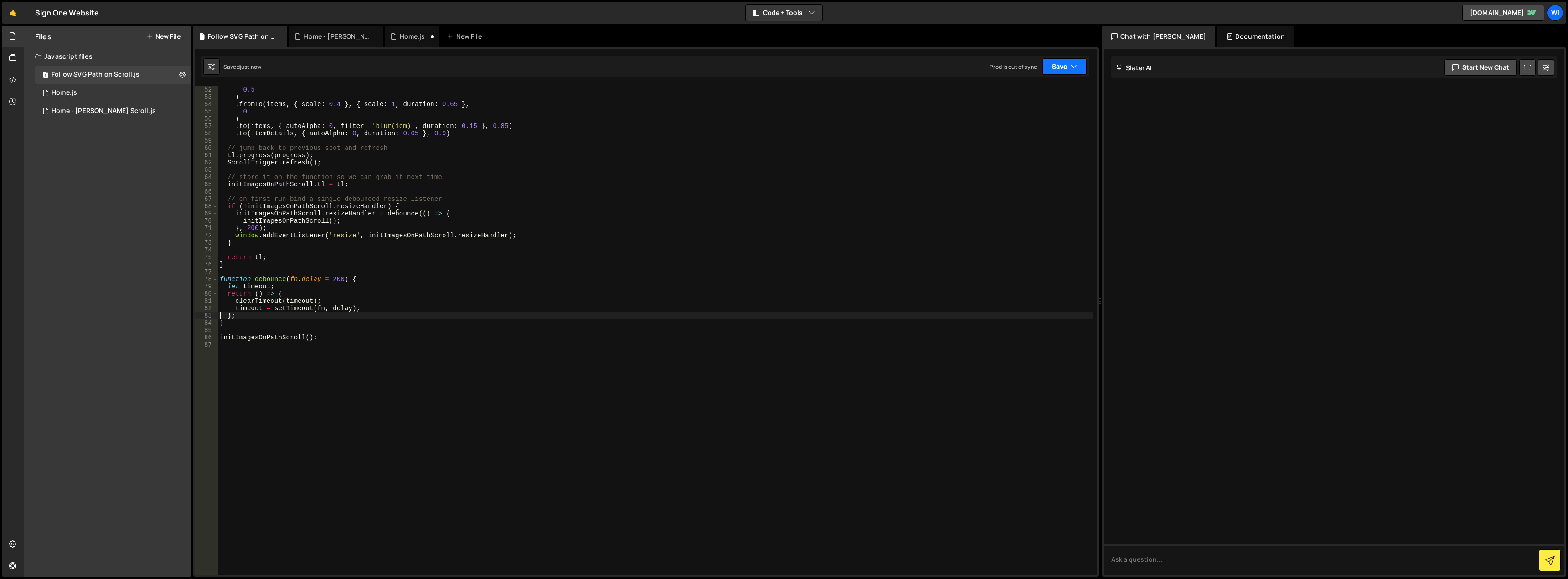
click at [1051, 68] on button "Save" at bounding box center [1065, 66] width 44 height 16
click at [1027, 118] on div "Save to Production S" at bounding box center [1034, 118] width 95 height 9
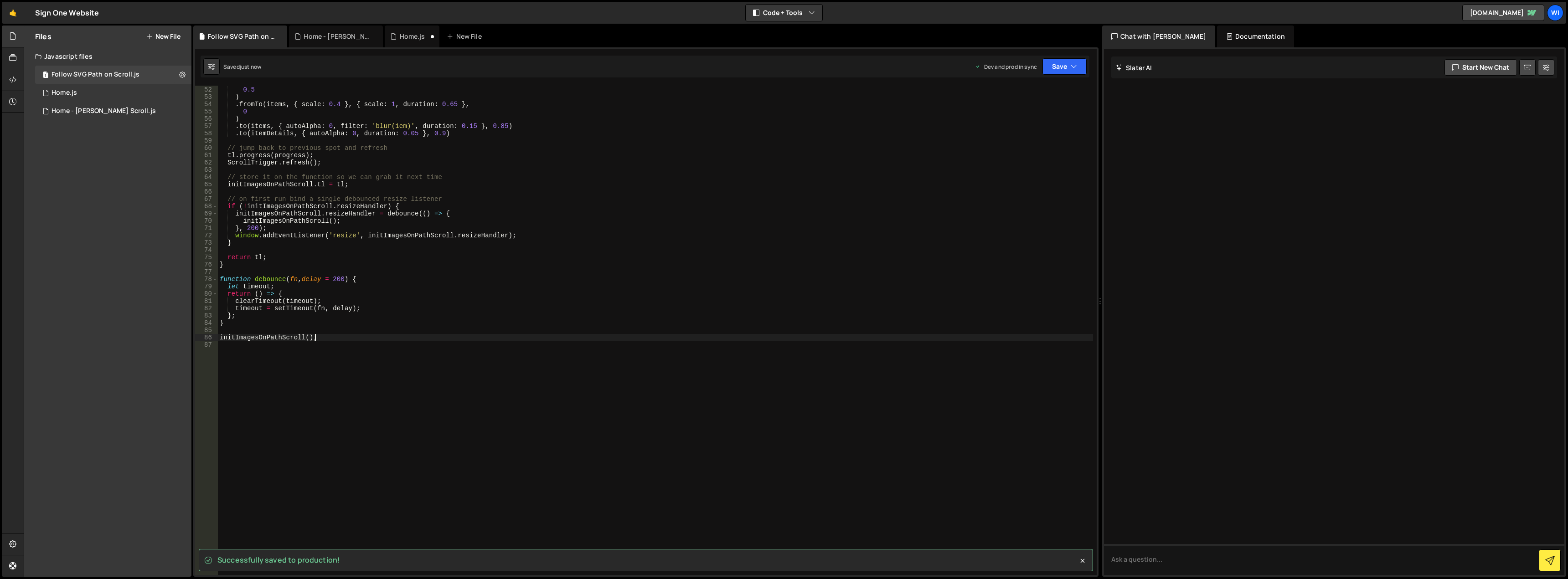
type textarea "initImagesOnPathScroll();"
drag, startPoint x: 326, startPoint y: 336, endPoint x: 352, endPoint y: 342, distance: 26.7
click at [326, 336] on div "} , 0.5 ) . fromTo ( items , { scale : 0.4 } , { scale : 1 , duration : 0.65 } …" at bounding box center [656, 331] width 875 height 504
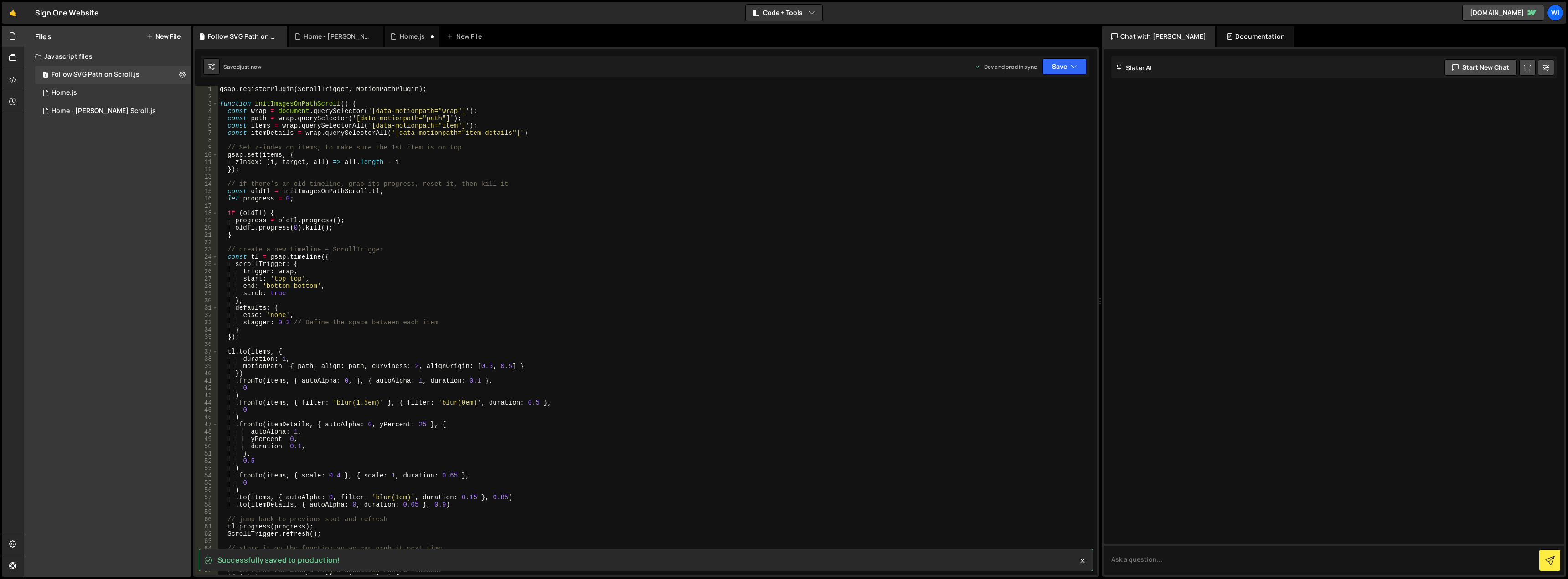
scroll to position [0, 0]
